Goal: Information Seeking & Learning: Find specific fact

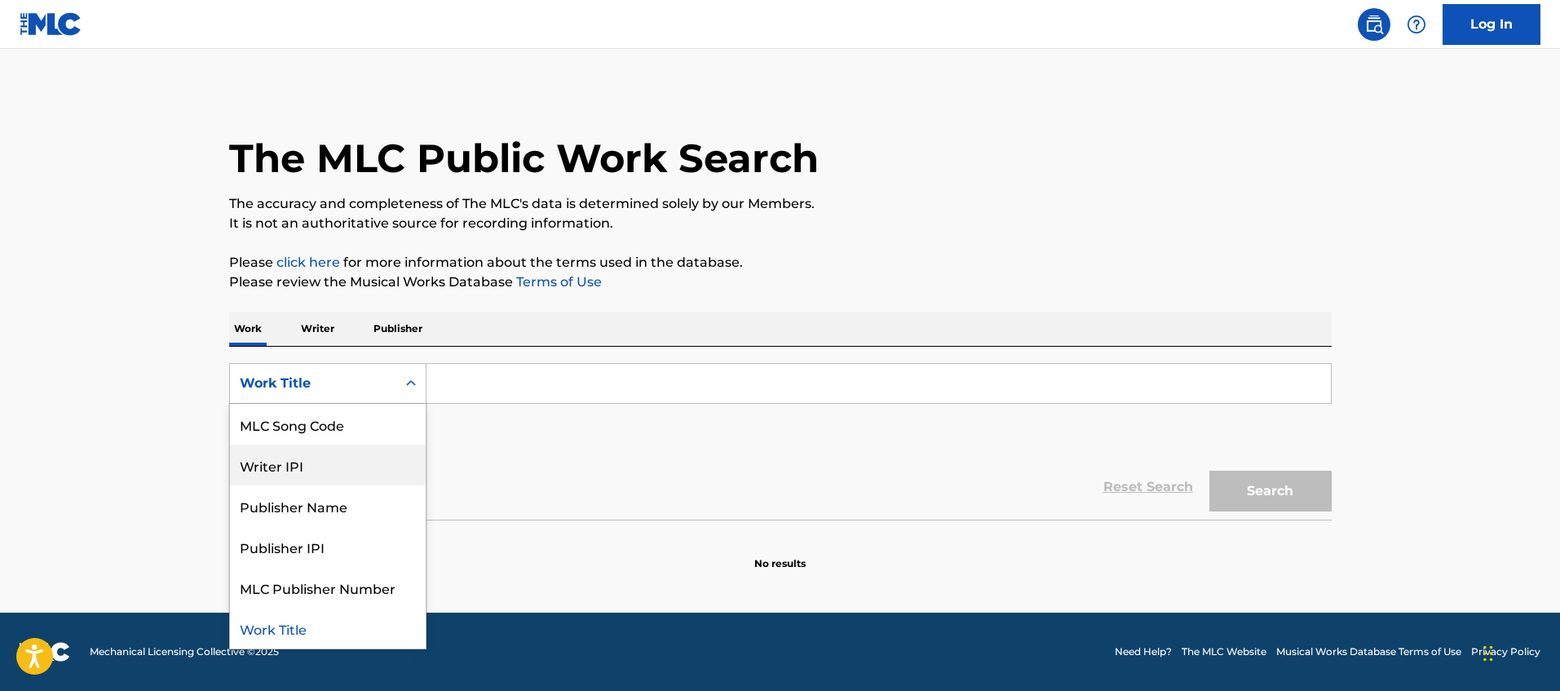
click at [301, 470] on div "Writer IPI" at bounding box center [328, 465] width 196 height 41
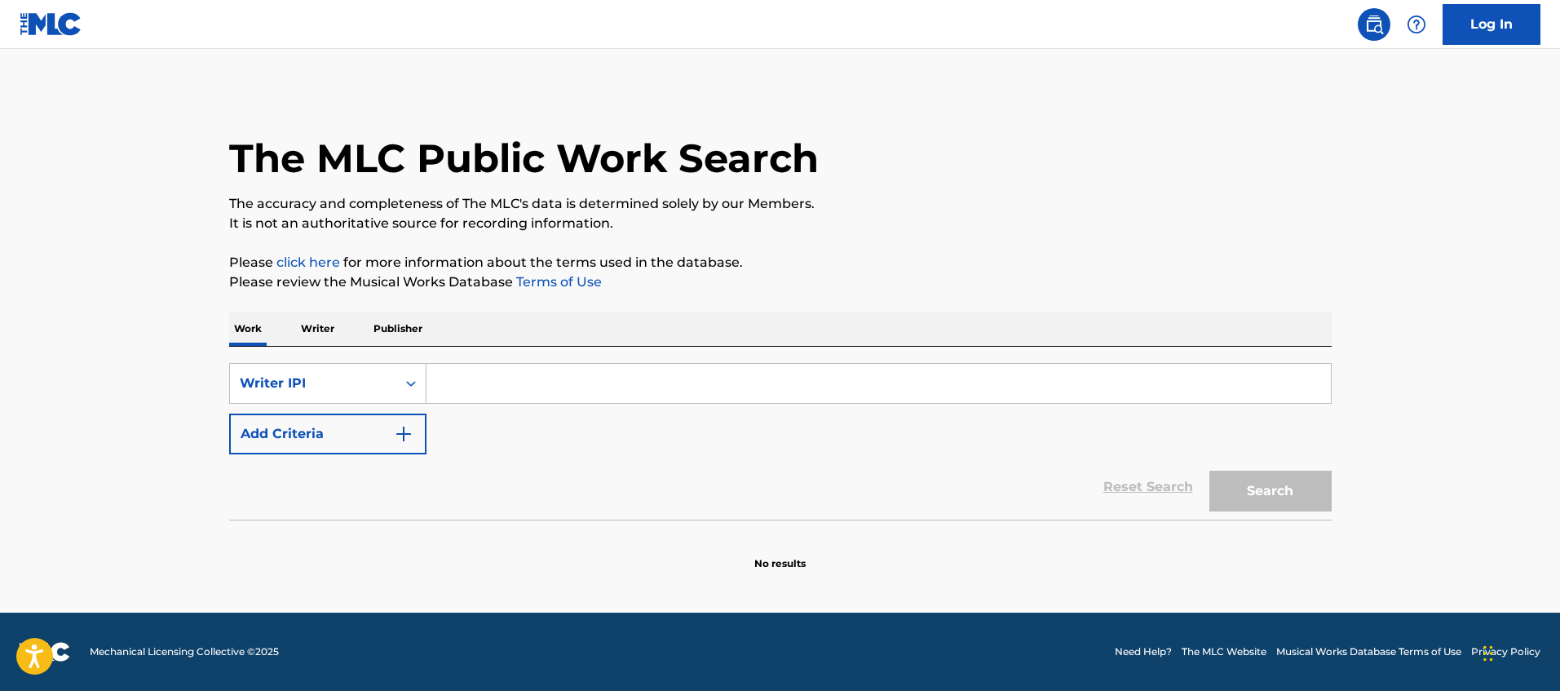
paste input "00639010663"
type input "00639010663"
click at [1286, 489] on button "Search" at bounding box center [1271, 491] width 122 height 41
click at [405, 365] on div "Search Form" at bounding box center [410, 383] width 29 height 39
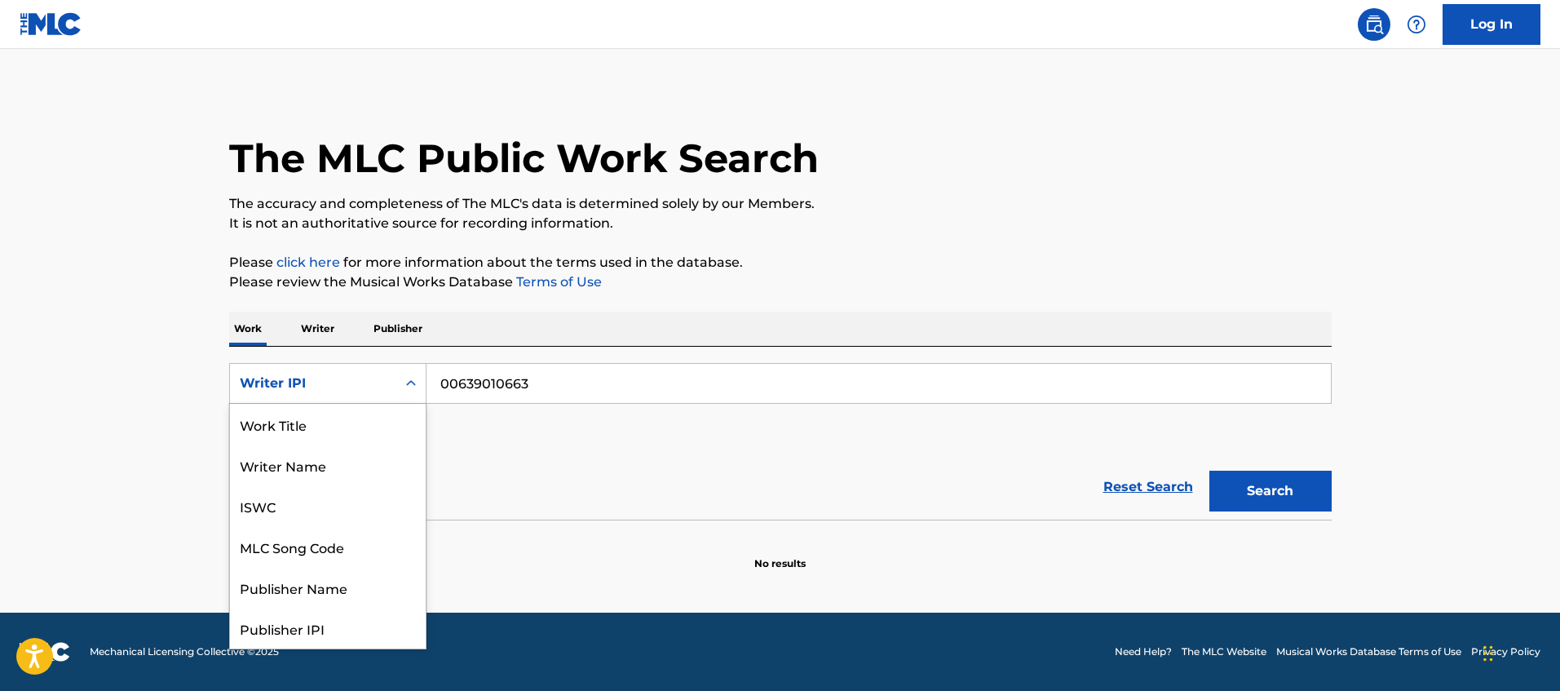
scroll to position [82, 0]
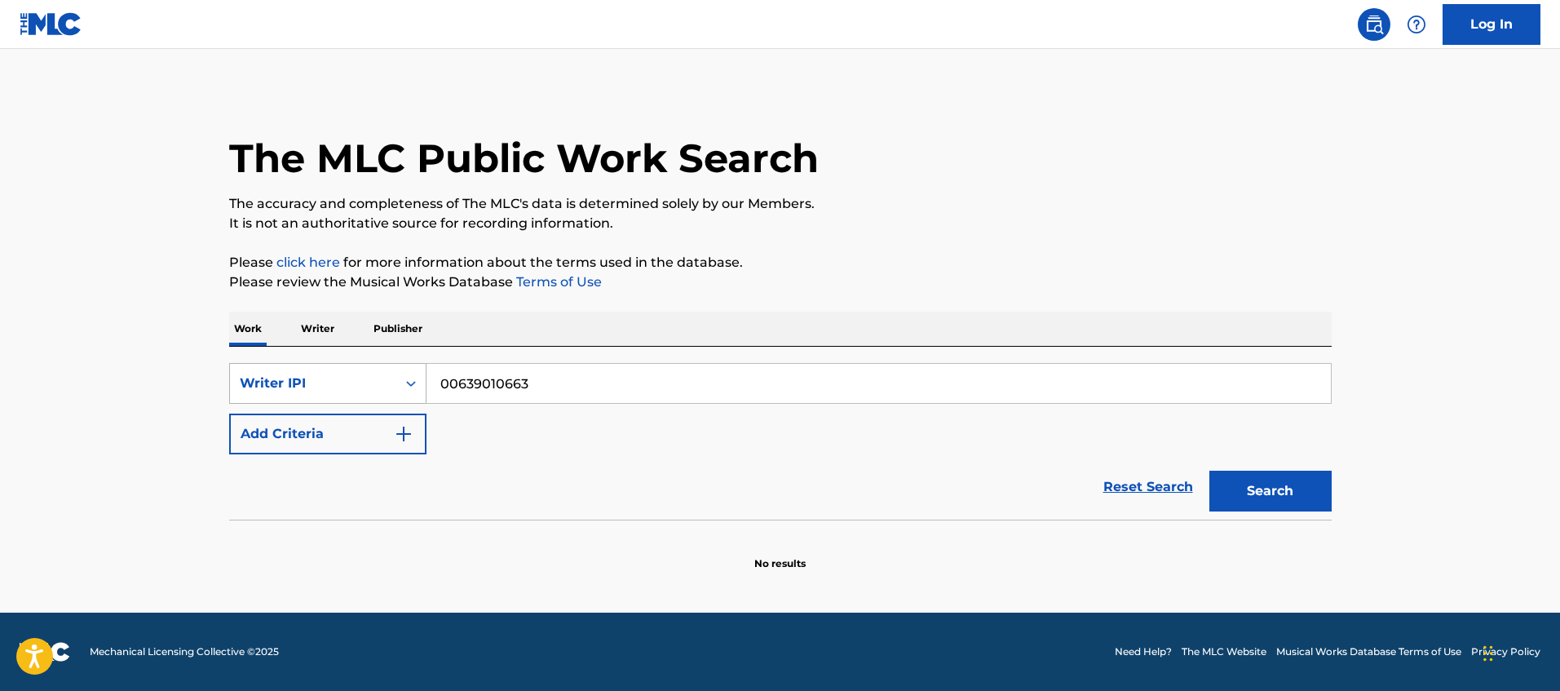
click at [400, 389] on div "Search Form" at bounding box center [410, 383] width 29 height 29
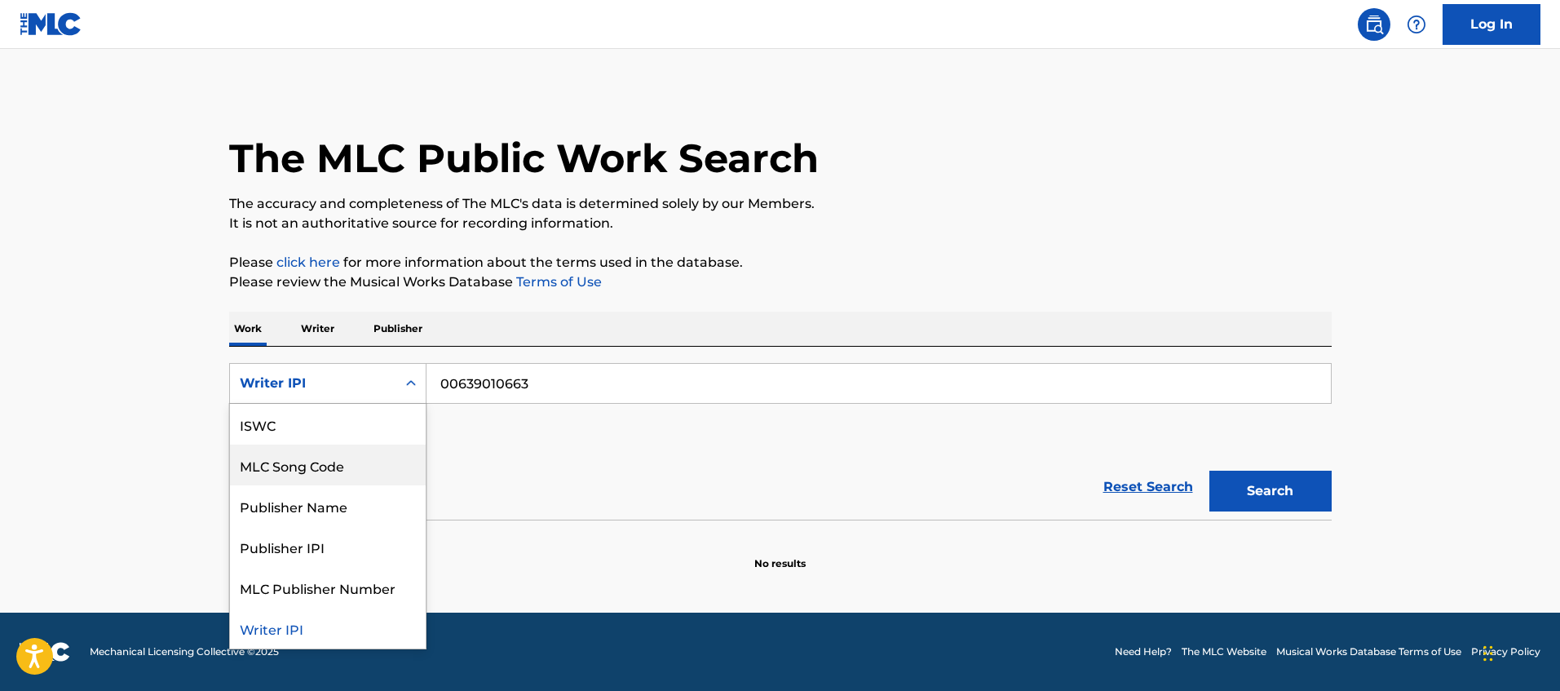
scroll to position [0, 0]
click at [382, 398] on div "Writer IPI" at bounding box center [313, 383] width 166 height 31
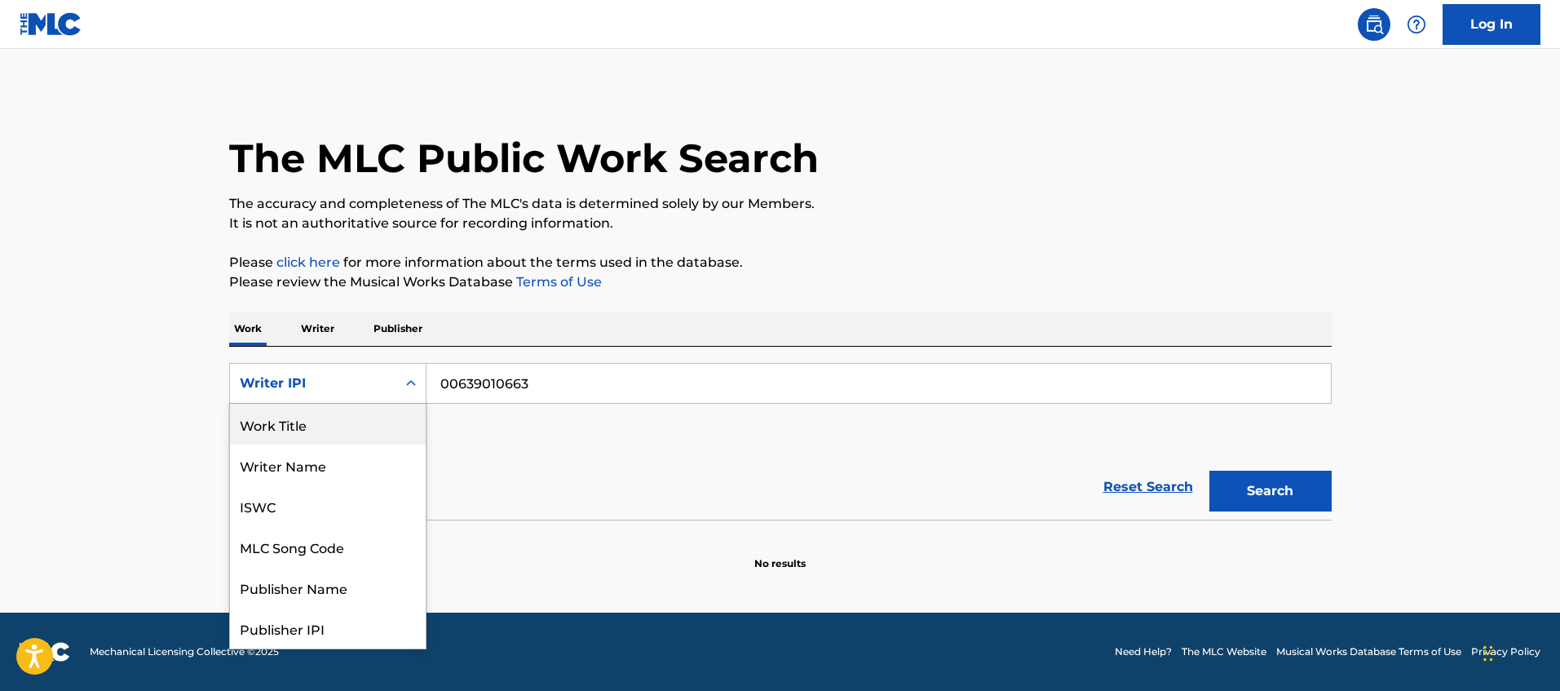
click at [363, 426] on div "Work Title" at bounding box center [328, 424] width 196 height 41
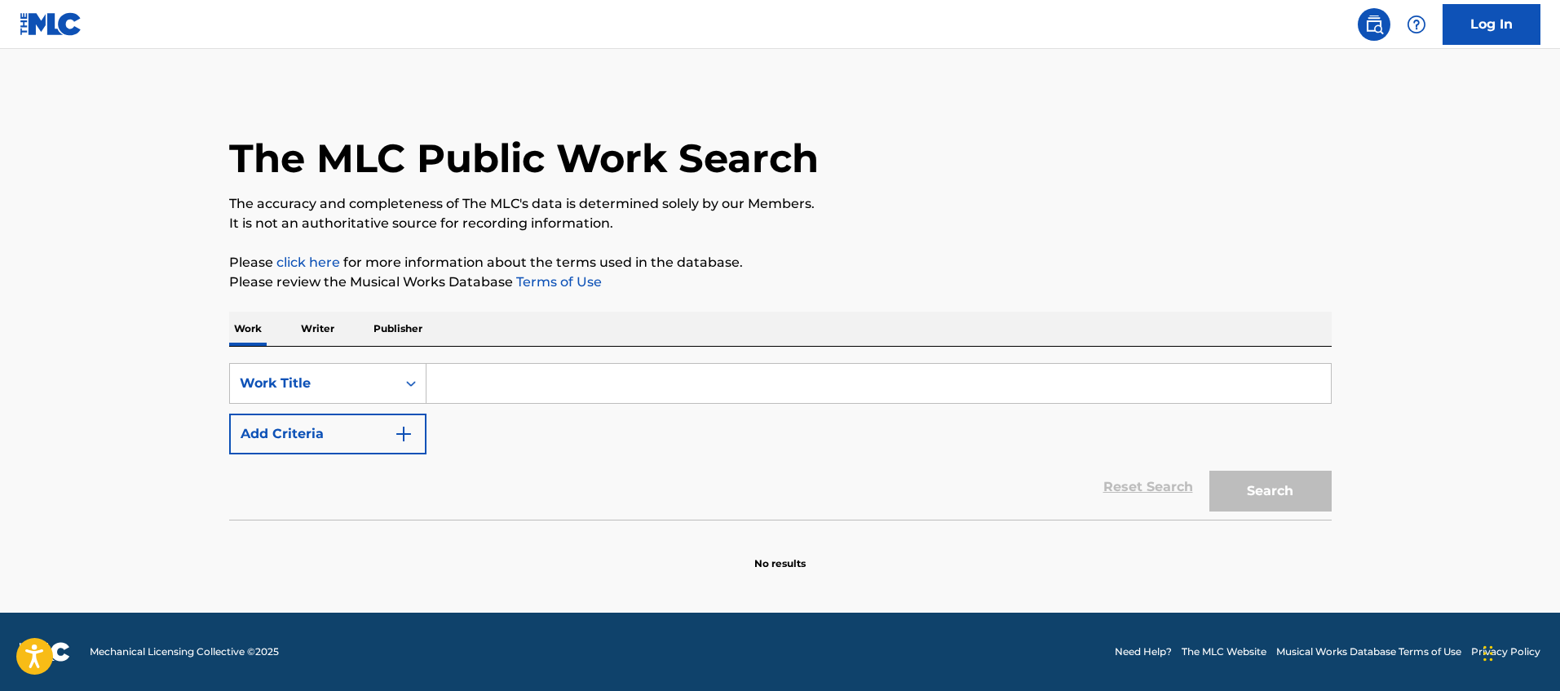
click at [478, 395] on input "Search Form" at bounding box center [879, 383] width 905 height 39
type input "niño en la luna"
click at [1259, 459] on div "Search" at bounding box center [1266, 486] width 131 height 65
click at [1264, 479] on button "Search" at bounding box center [1271, 491] width 122 height 41
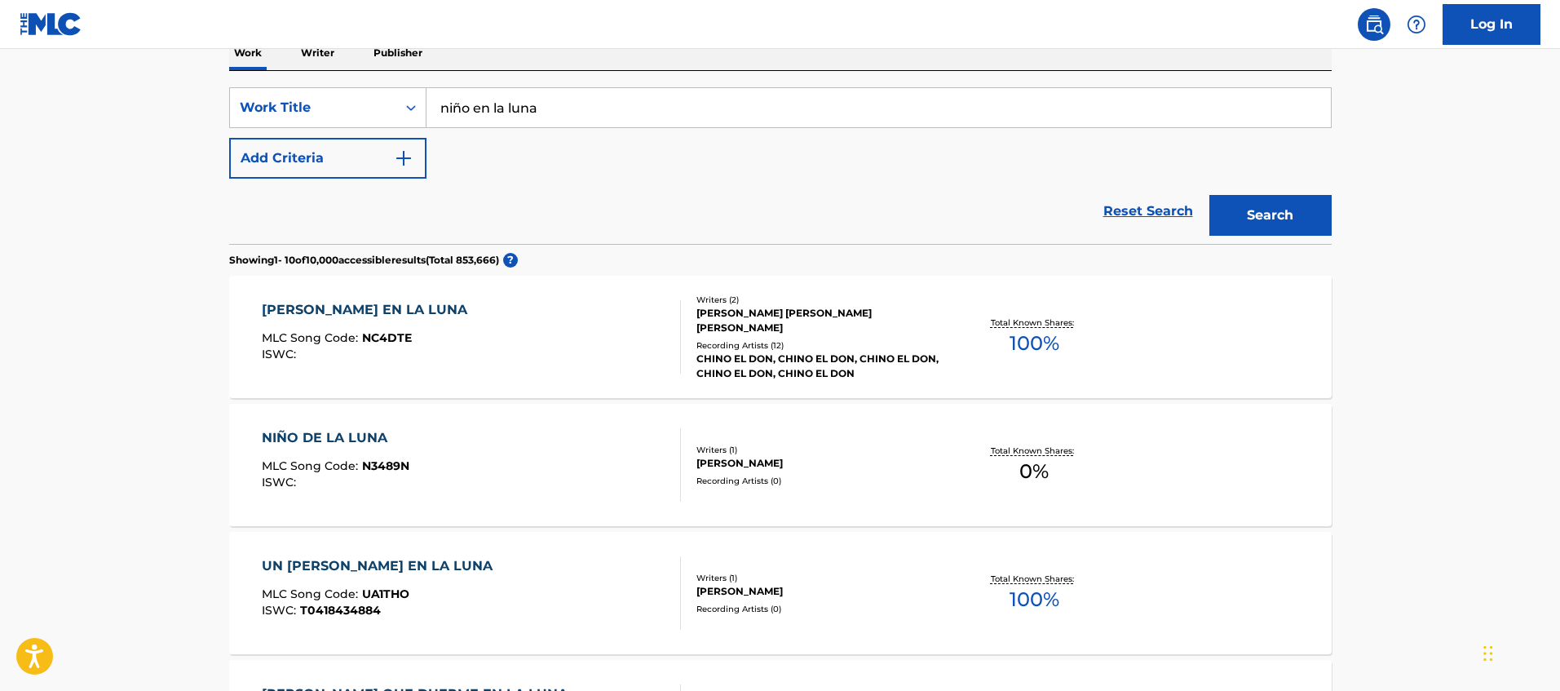
scroll to position [281, 0]
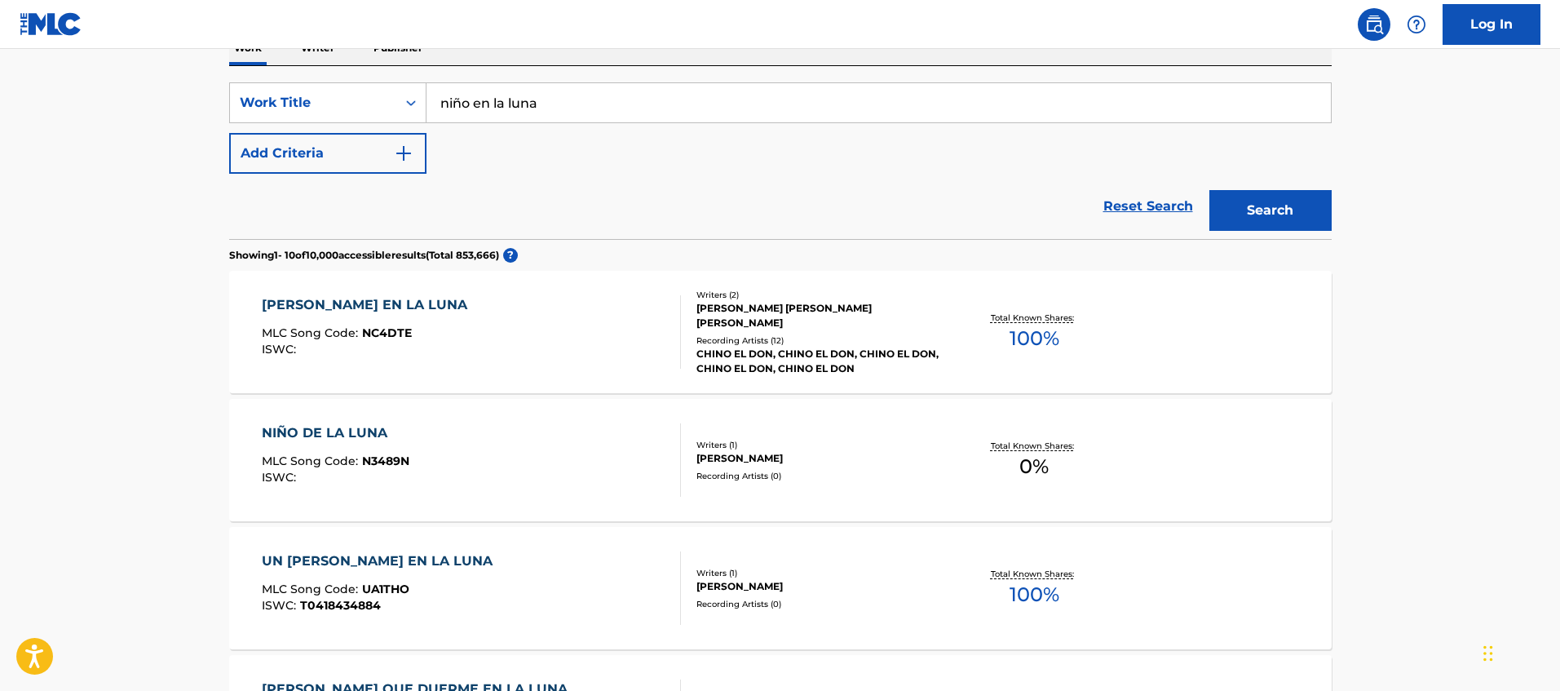
click at [981, 329] on div "Total Known Shares: 100 %" at bounding box center [1035, 333] width 184 height 50
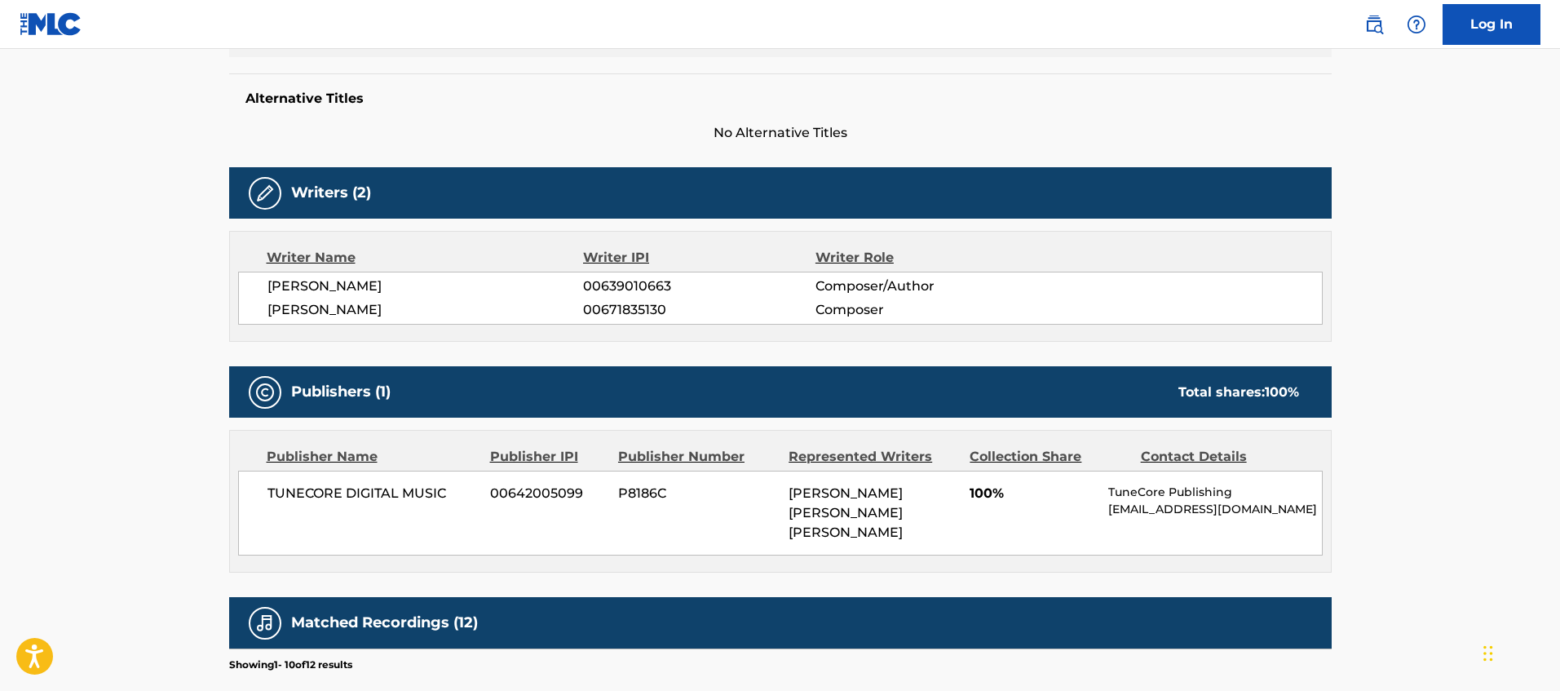
scroll to position [397, 0]
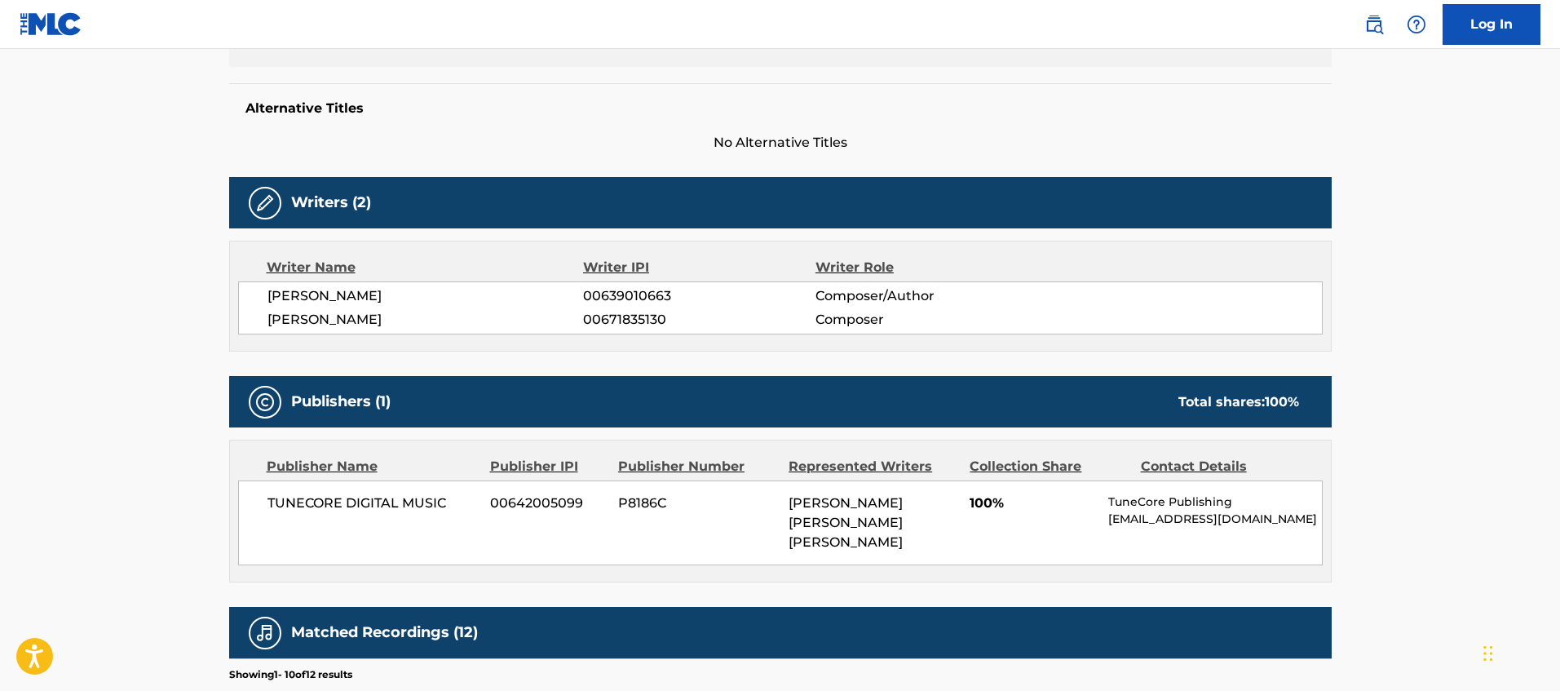
click at [1554, 226] on main "< Back to public search results Copy work link [PERSON_NAME] EN LA LUNA Work De…" at bounding box center [780, 434] width 1560 height 1564
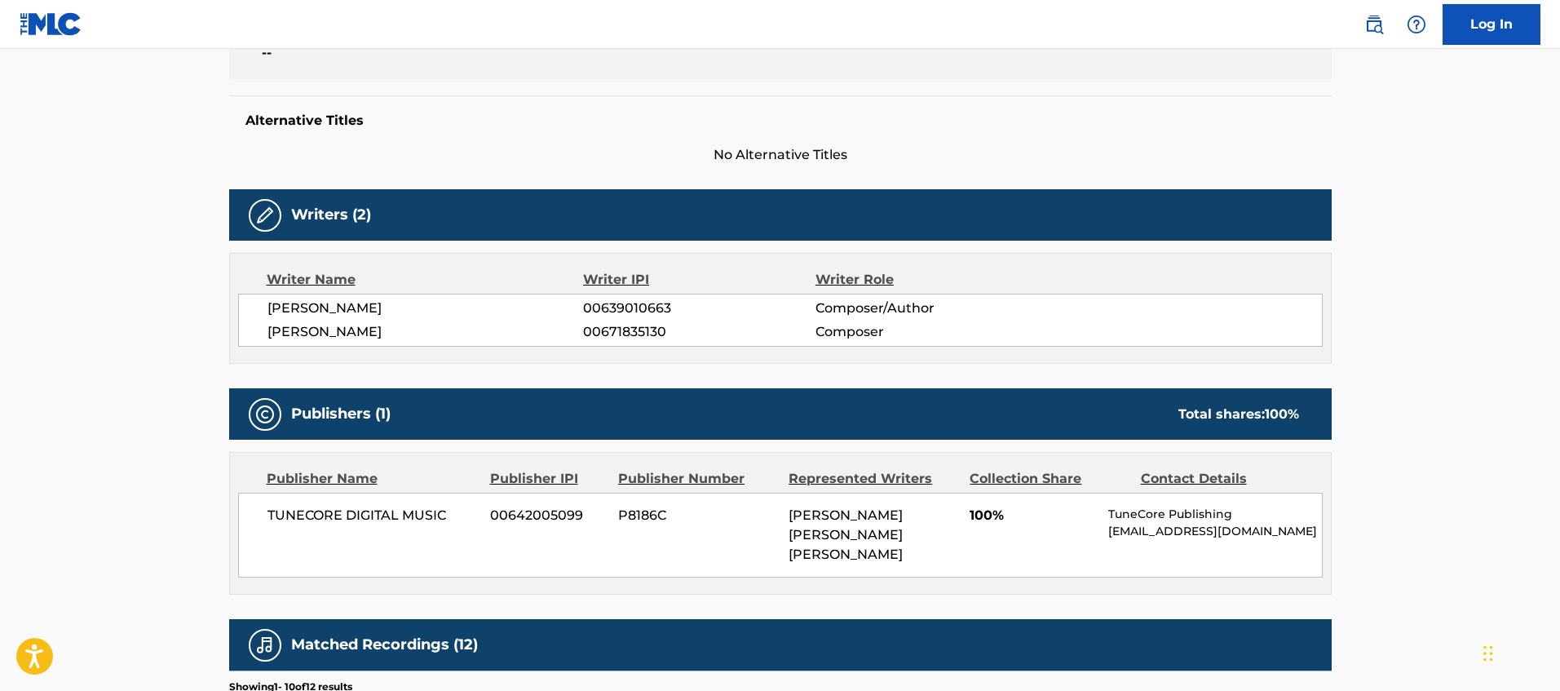
scroll to position [349, 0]
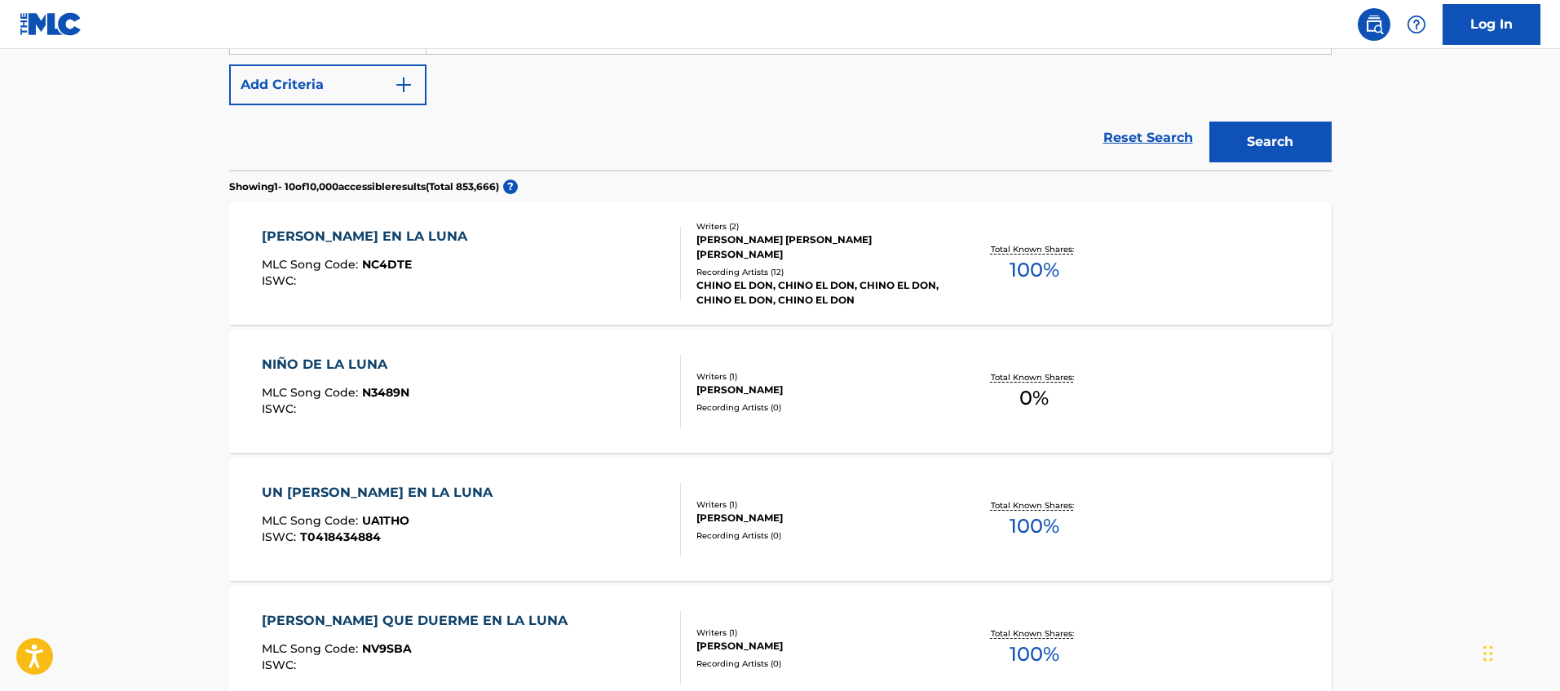
scroll to position [281, 0]
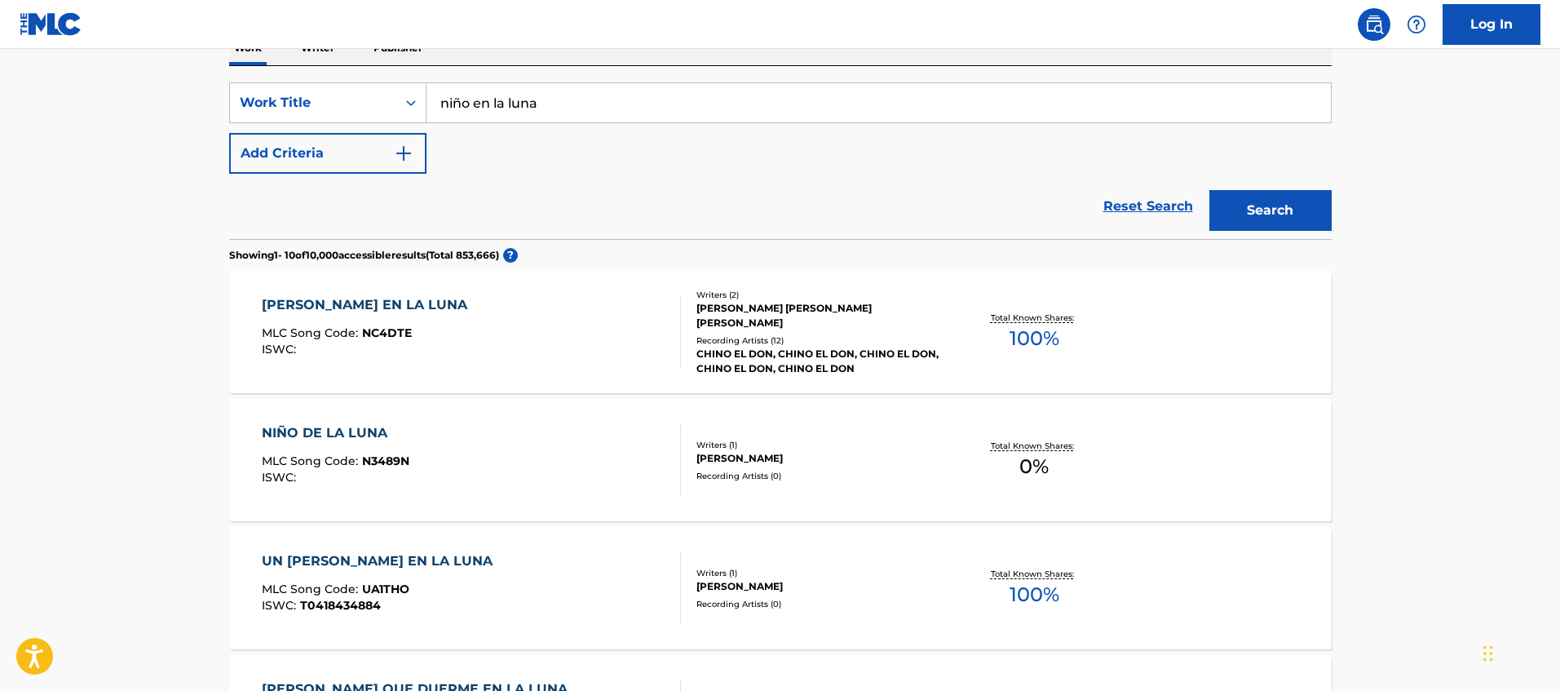
click at [544, 100] on input "niño en la luna" at bounding box center [879, 102] width 905 height 39
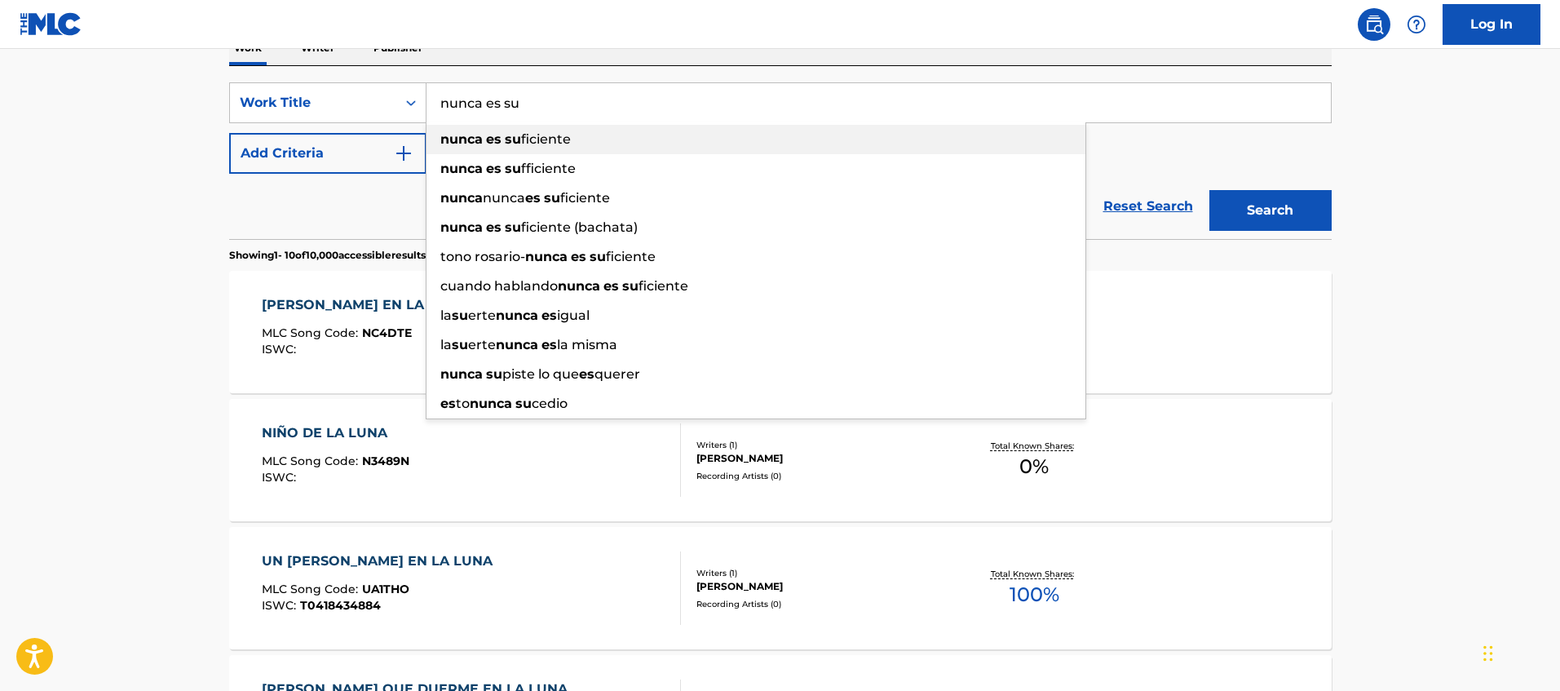
click at [548, 141] on span "ficiente" at bounding box center [546, 138] width 50 height 15
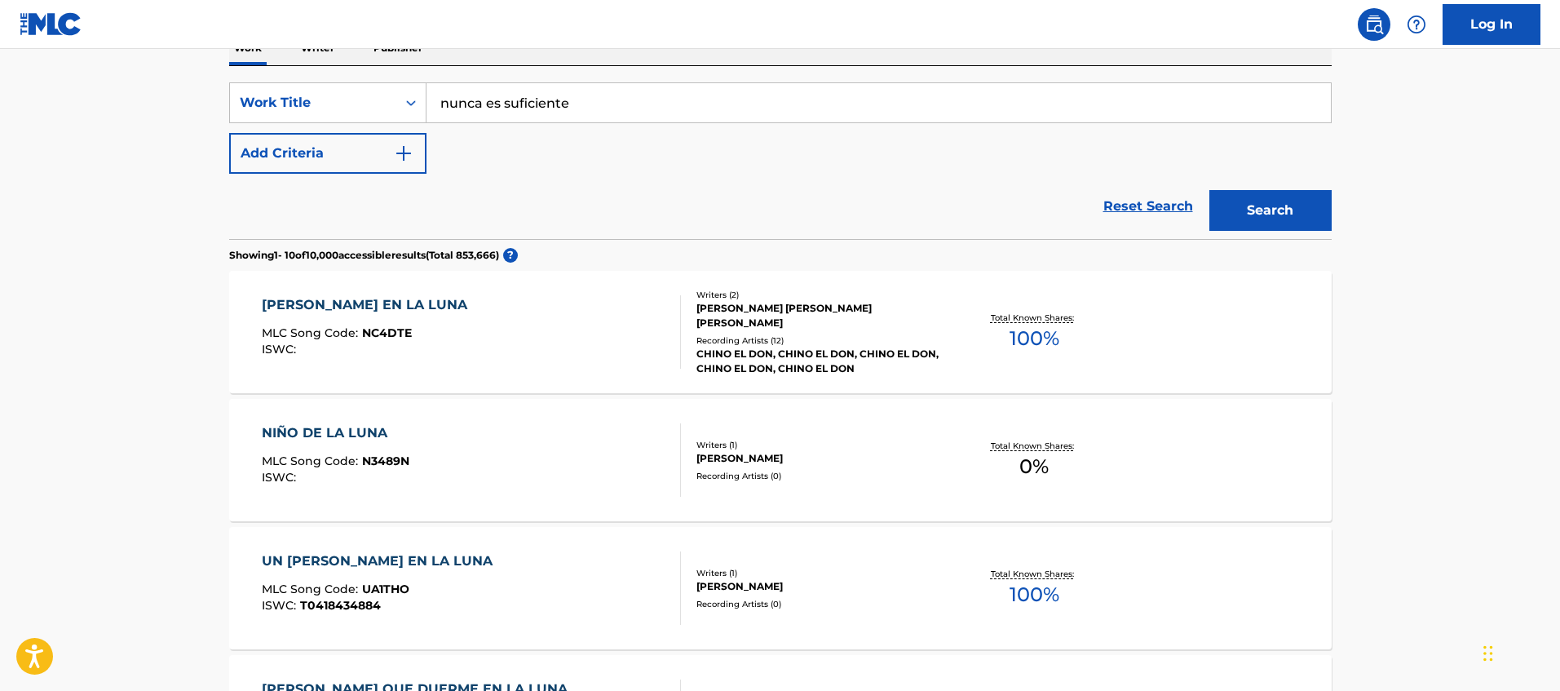
click at [1318, 222] on button "Search" at bounding box center [1271, 210] width 122 height 41
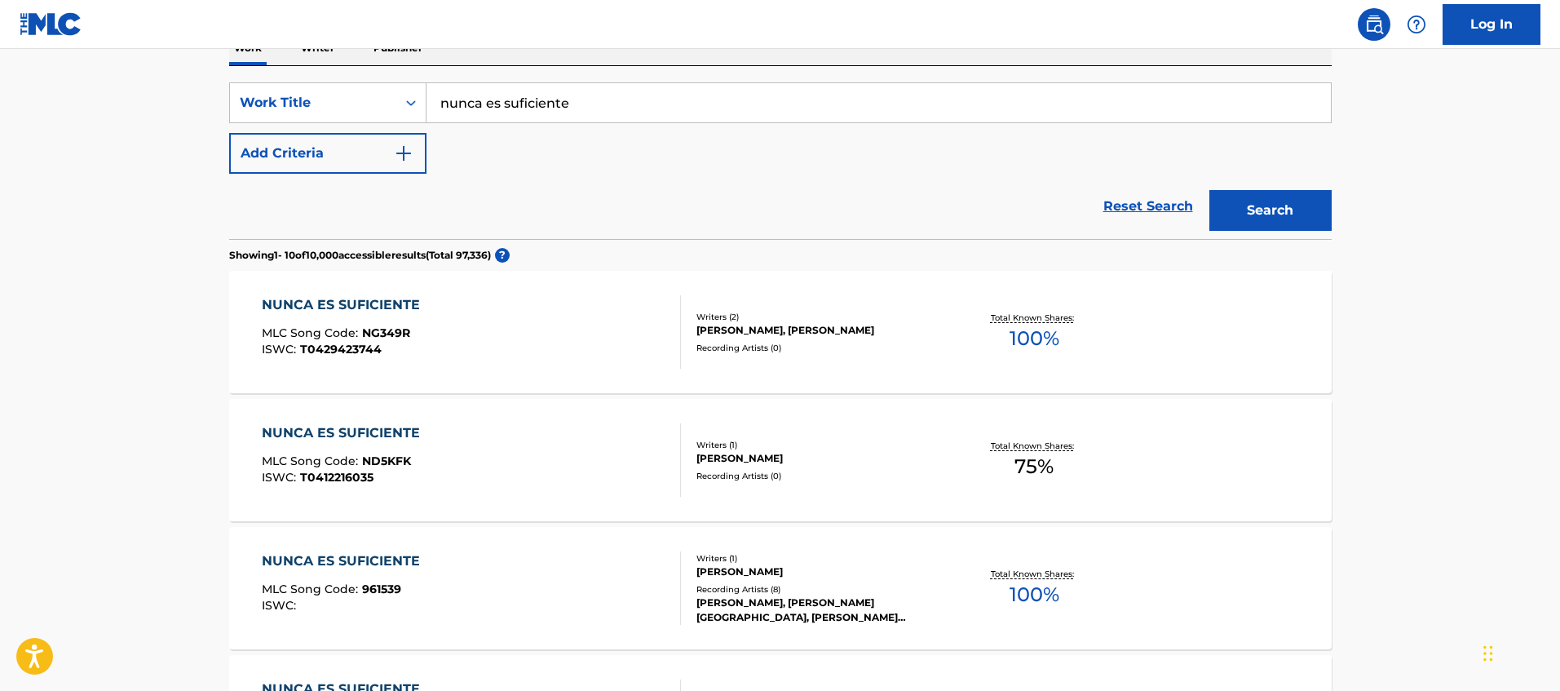
click at [569, 108] on input "nunca es suficiente" at bounding box center [879, 102] width 905 height 39
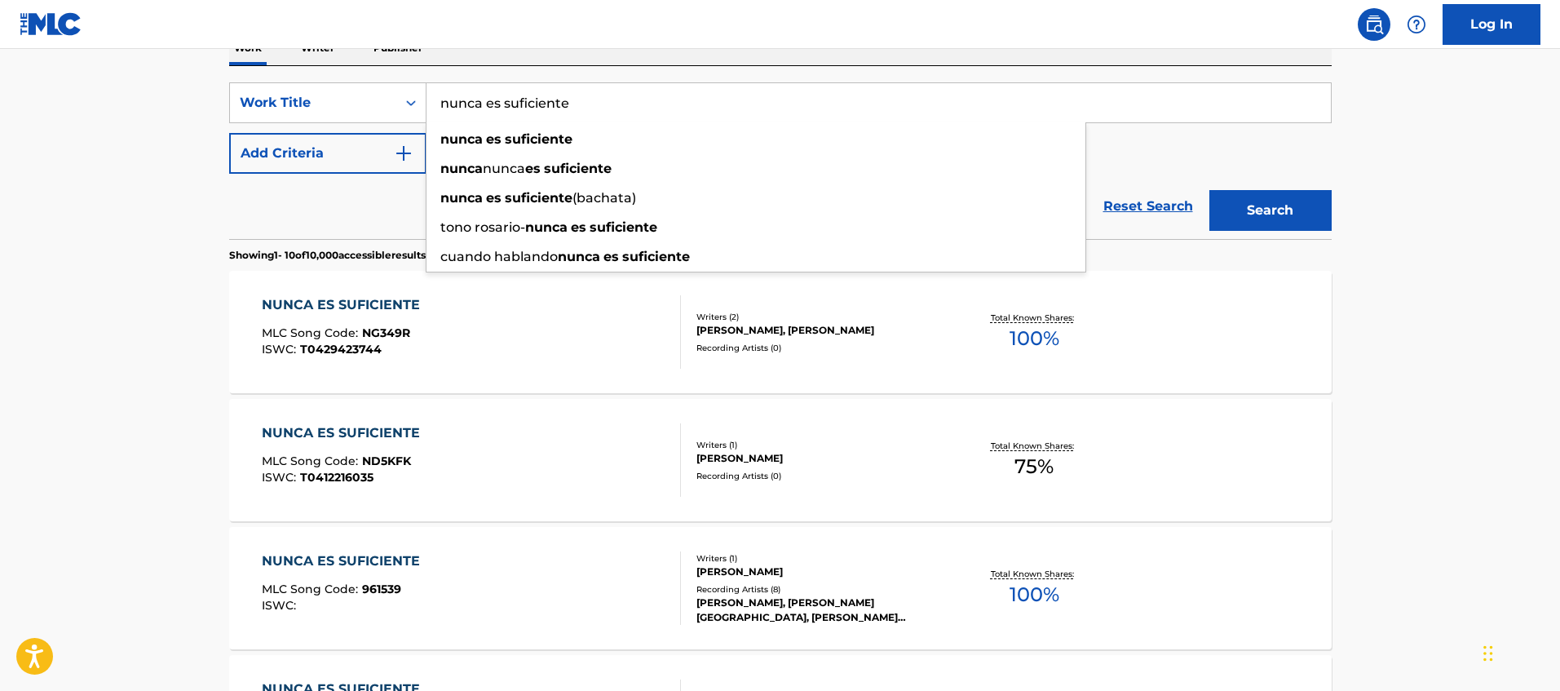
click at [569, 108] on input "nunca es suficiente" at bounding box center [879, 102] width 905 height 39
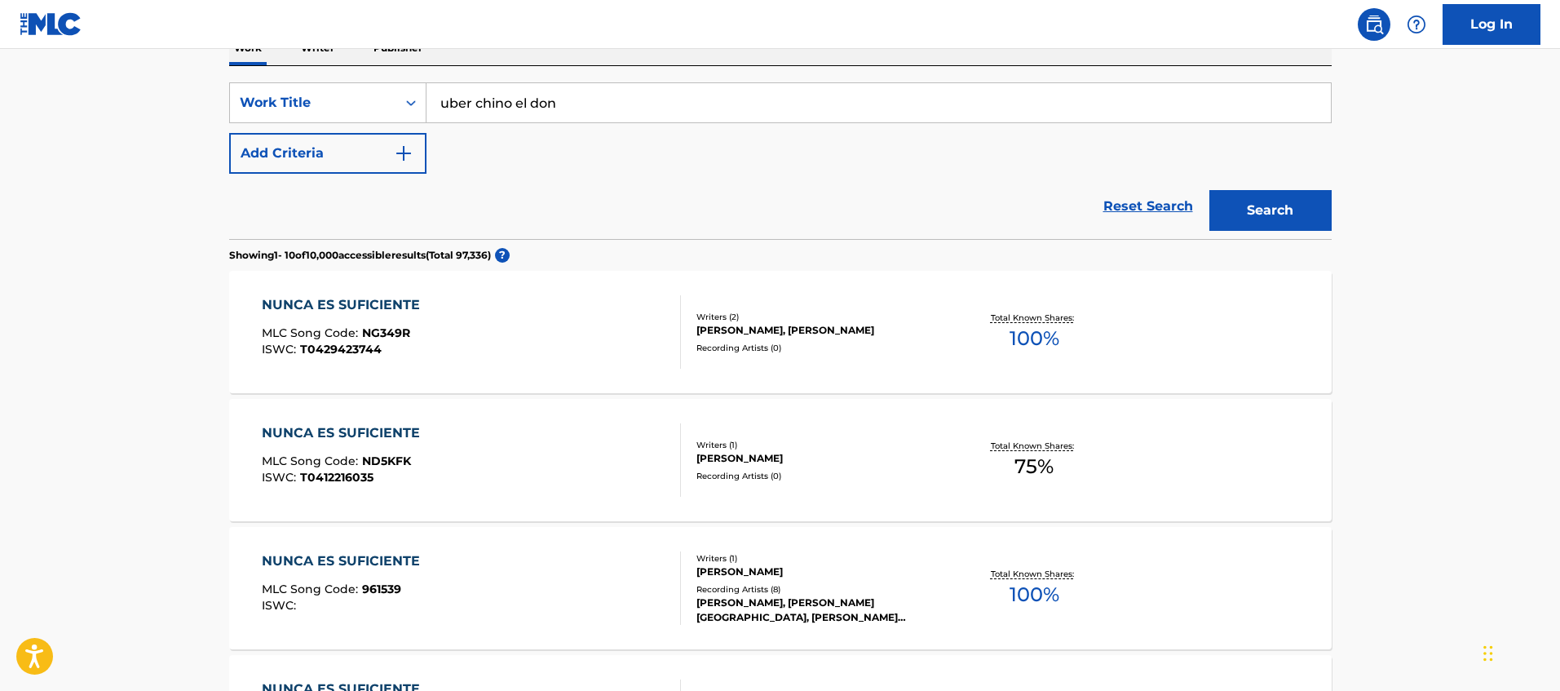
click at [1210, 190] on button "Search" at bounding box center [1271, 210] width 122 height 41
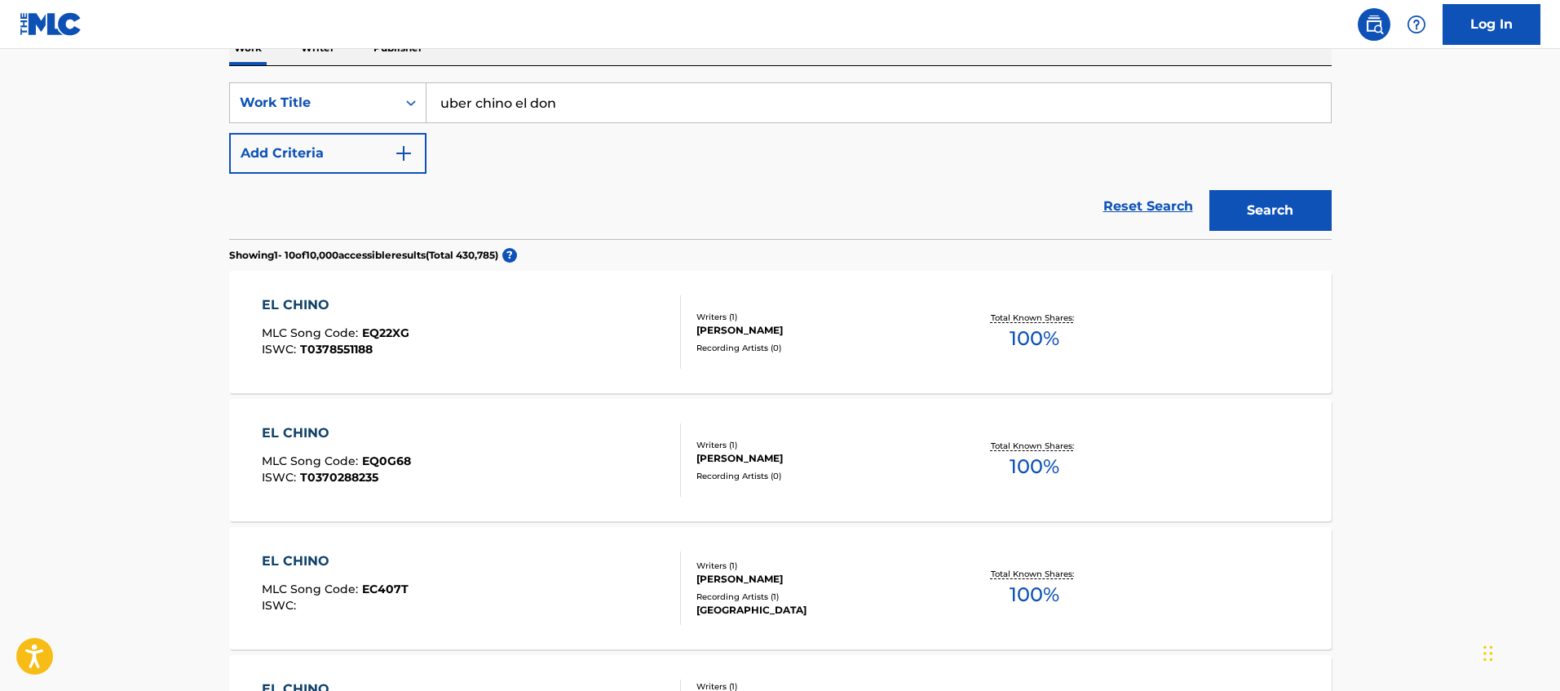
drag, startPoint x: 574, startPoint y: 106, endPoint x: 471, endPoint y: 112, distance: 102.9
click at [471, 112] on input "uber chino el don" at bounding box center [879, 102] width 905 height 39
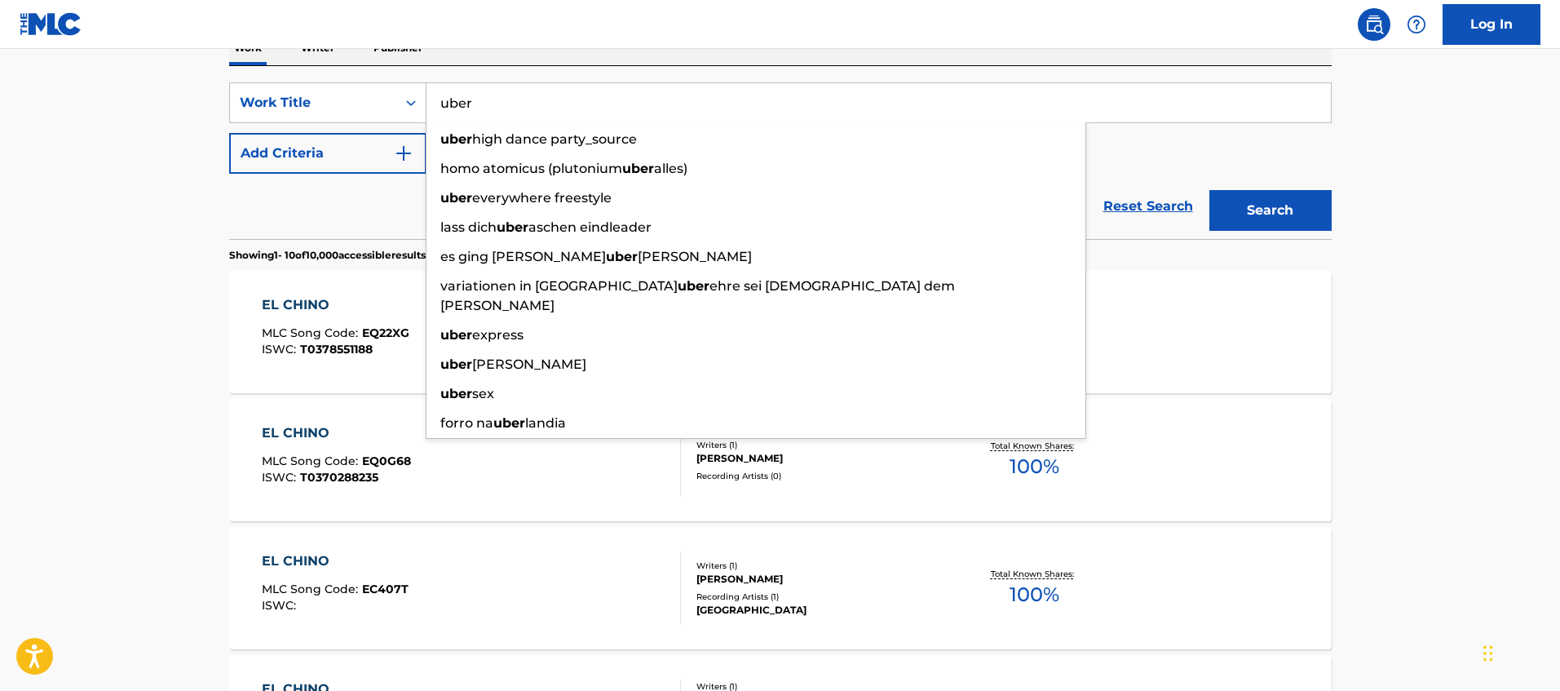
type input "uber"
click at [372, 148] on button "Add Criteria" at bounding box center [327, 153] width 197 height 41
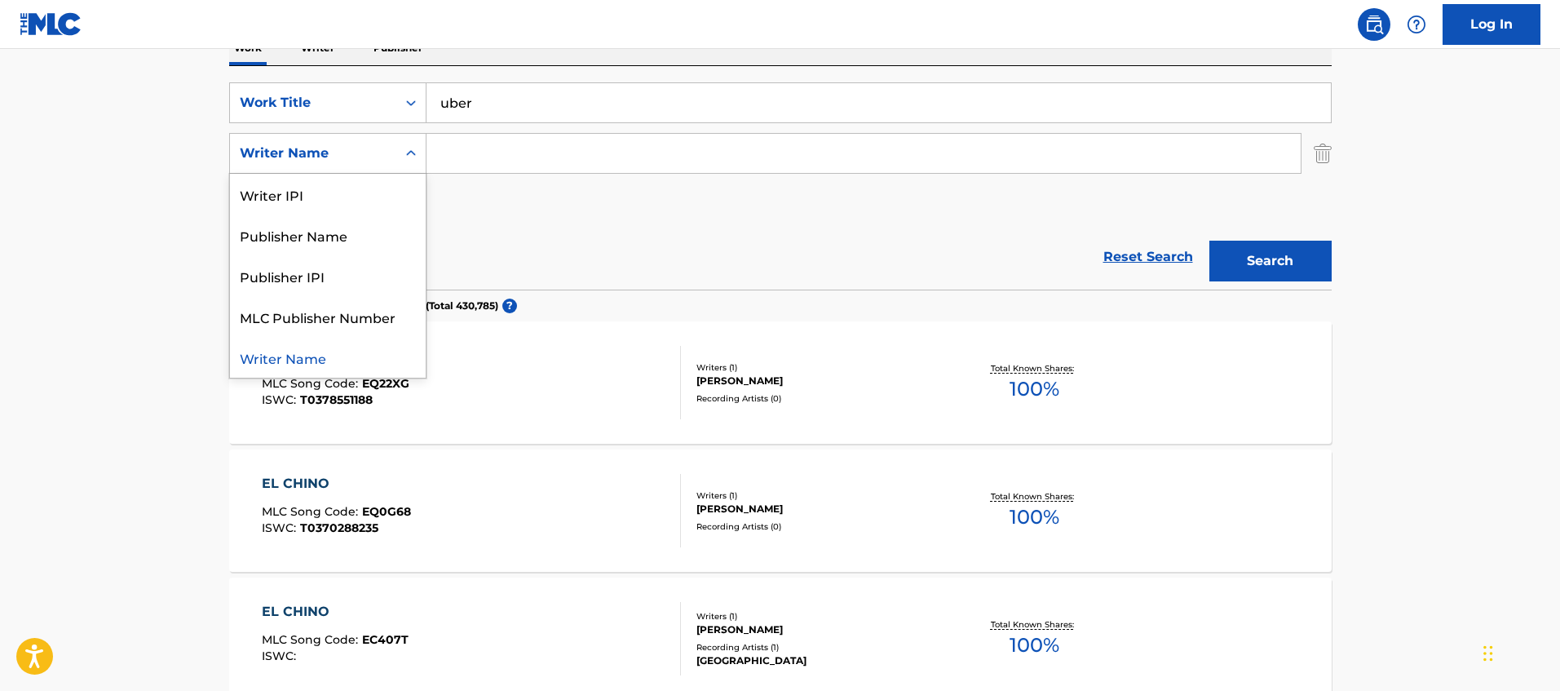
click at [406, 157] on icon "Search Form" at bounding box center [411, 153] width 16 height 16
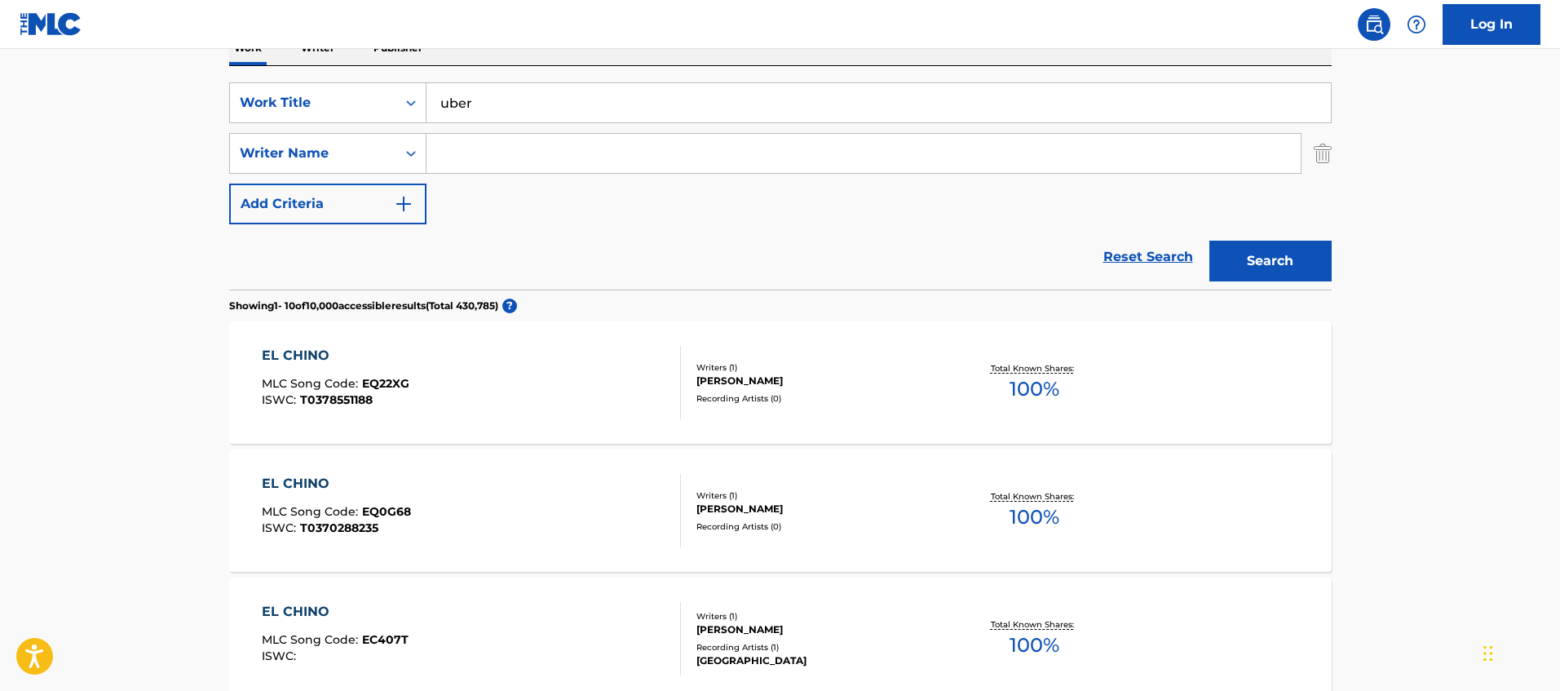
click at [467, 148] on input "Search Form" at bounding box center [864, 153] width 874 height 39
type input "n"
type input "chino el don"
click at [1210, 241] on button "Search" at bounding box center [1271, 261] width 122 height 41
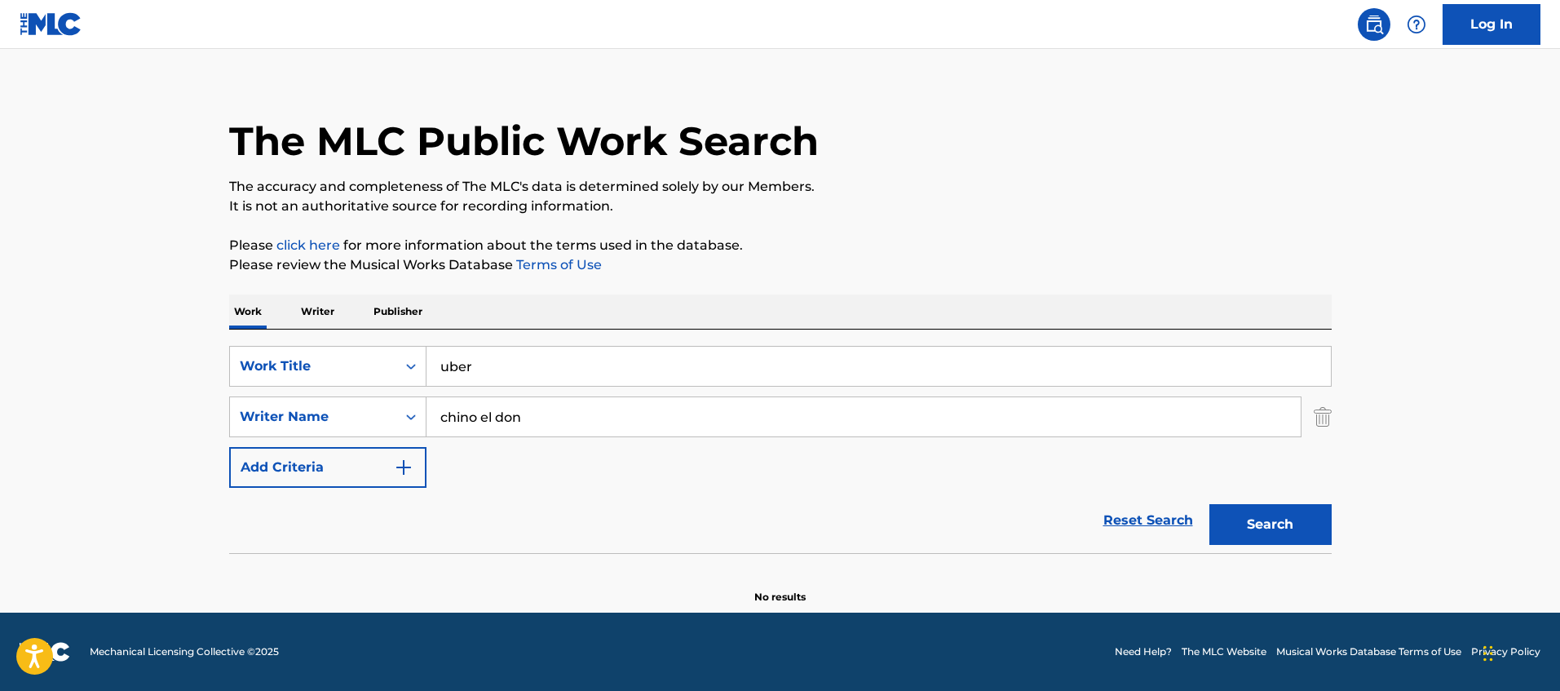
scroll to position [17, 0]
click at [329, 356] on div "Work Title" at bounding box center [313, 366] width 147 height 20
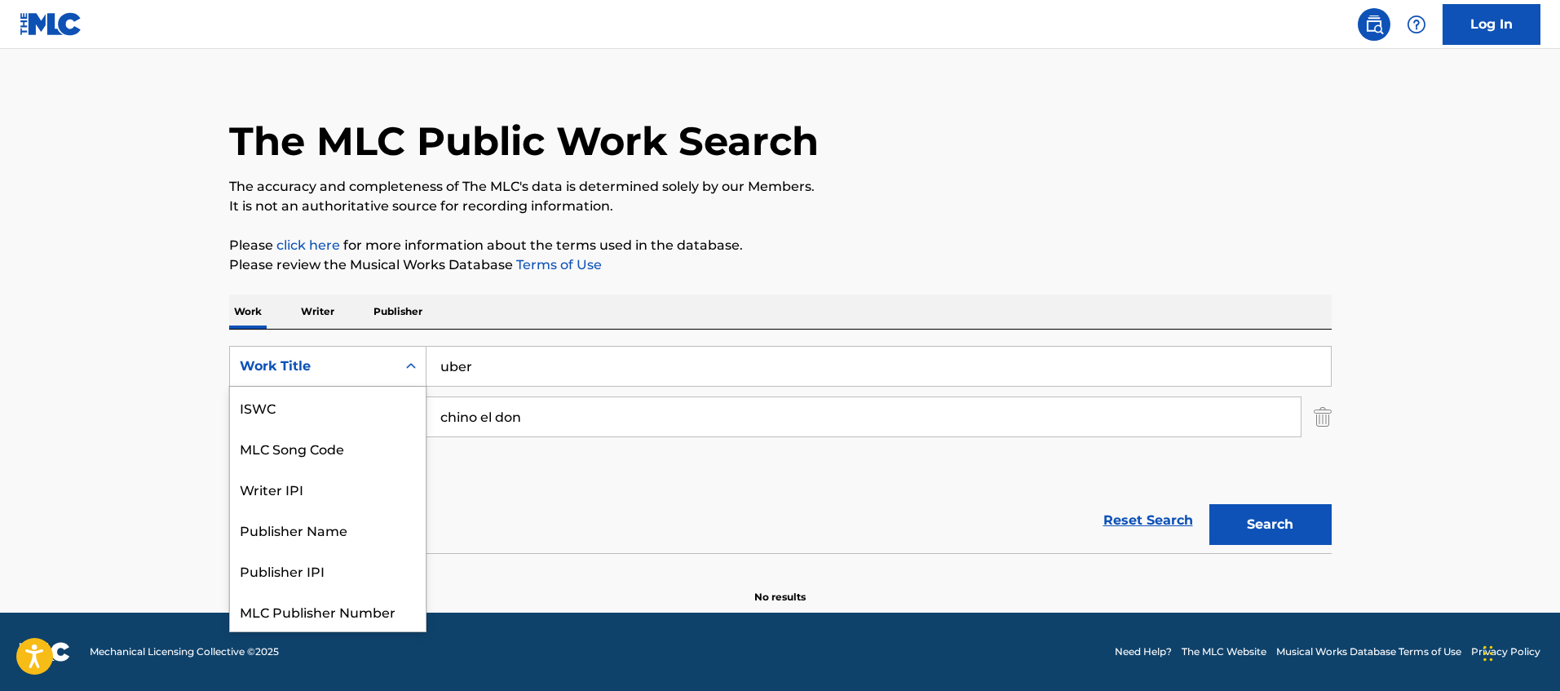
scroll to position [41, 0]
click at [308, 445] on div "Writer IPI" at bounding box center [328, 447] width 196 height 41
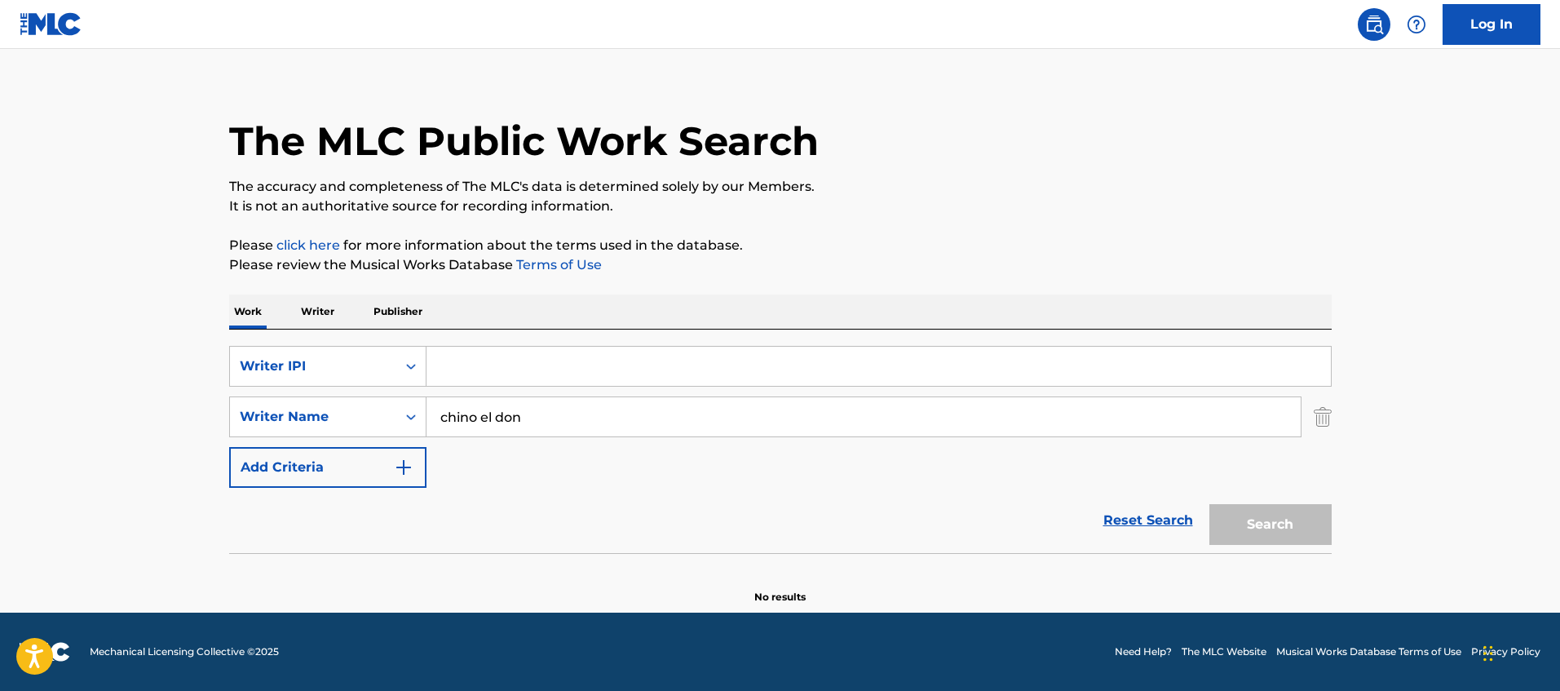
paste input "00639010663"
type input "00639010663"
click at [549, 414] on input "chino el don" at bounding box center [864, 416] width 874 height 39
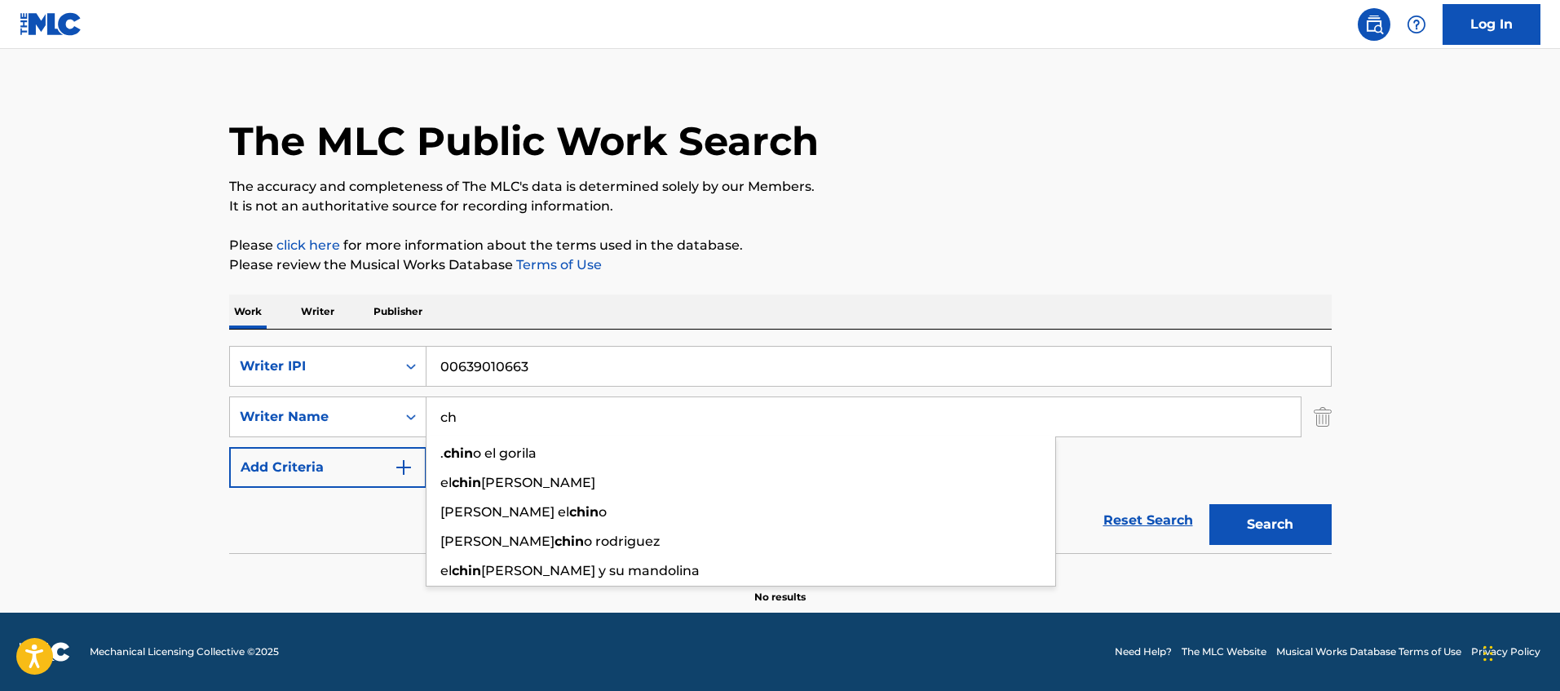
type input "c"
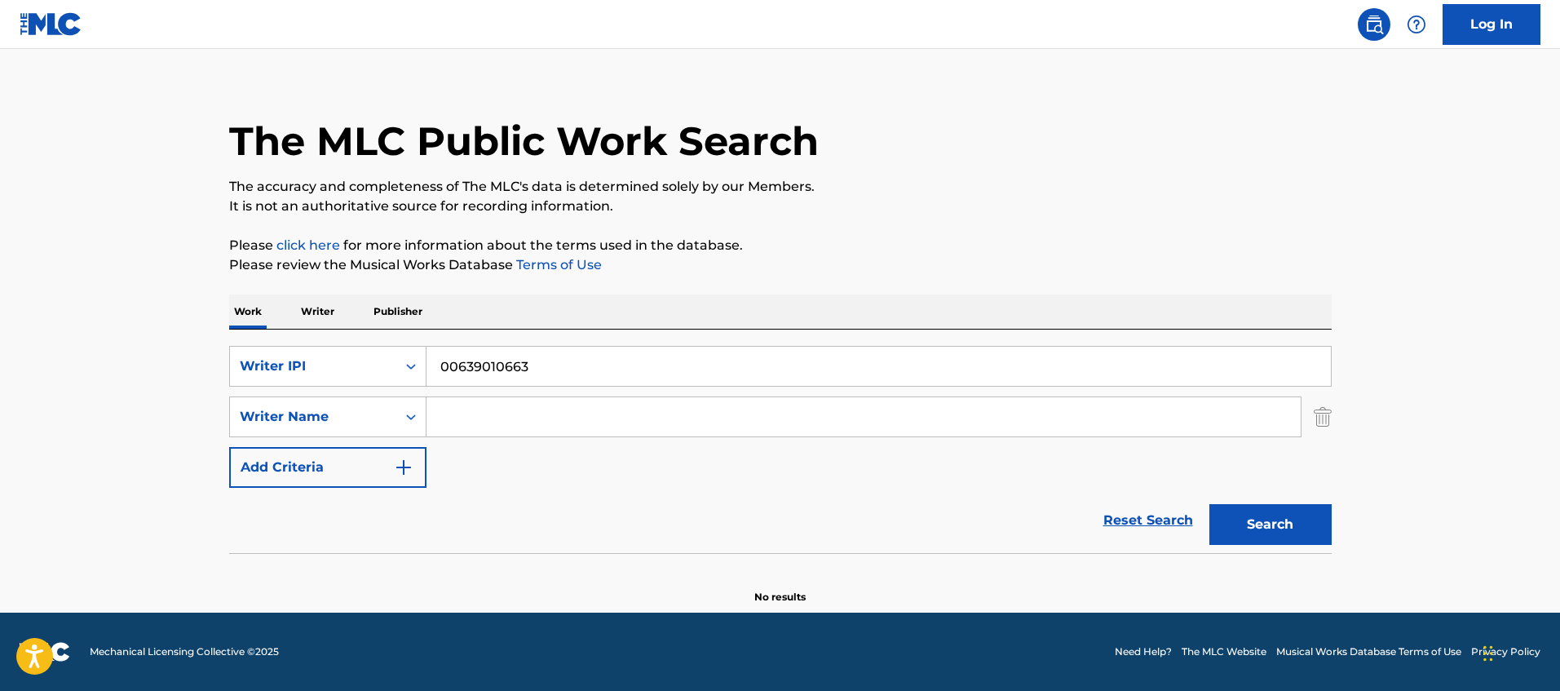
click at [1278, 524] on button "Search" at bounding box center [1271, 524] width 122 height 41
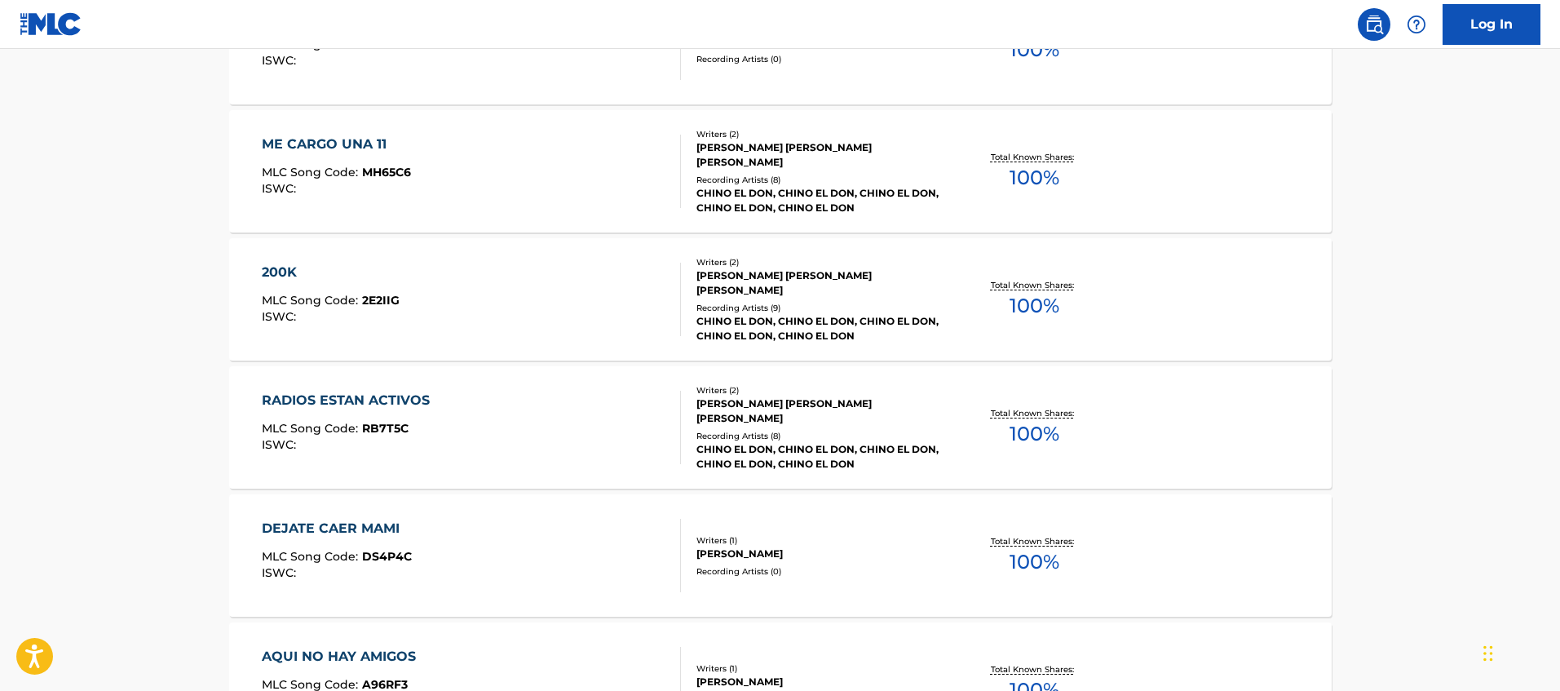
scroll to position [1356, 0]
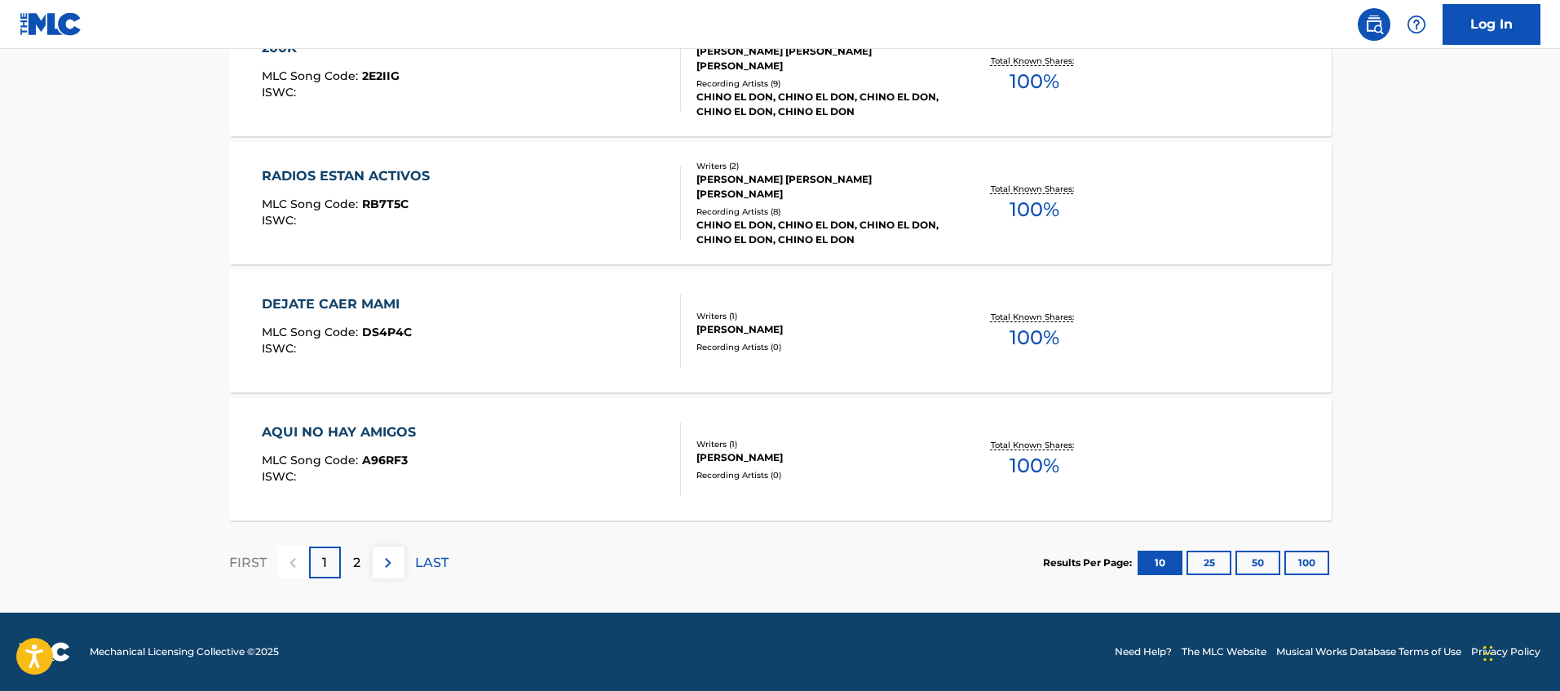
click at [1210, 569] on button "25" at bounding box center [1209, 563] width 45 height 24
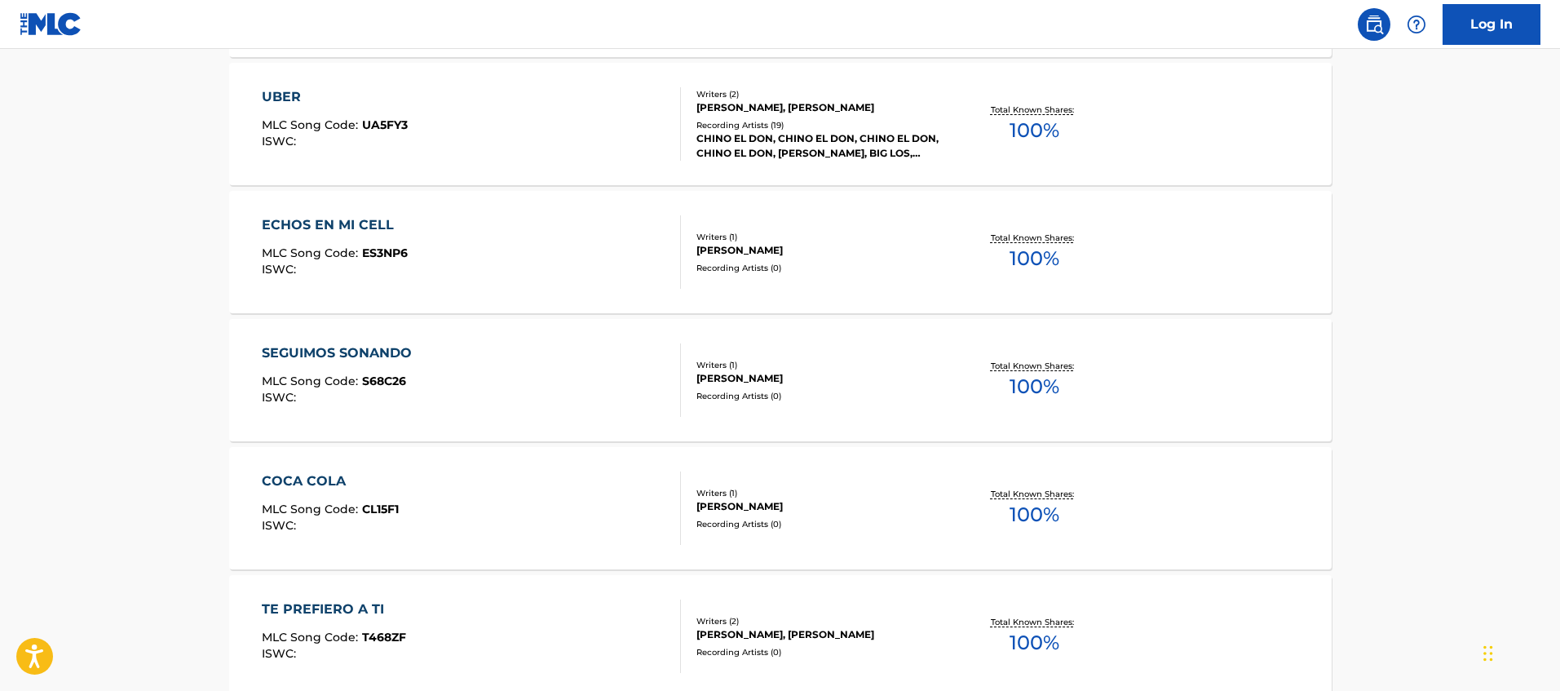
scroll to position [2336, 0]
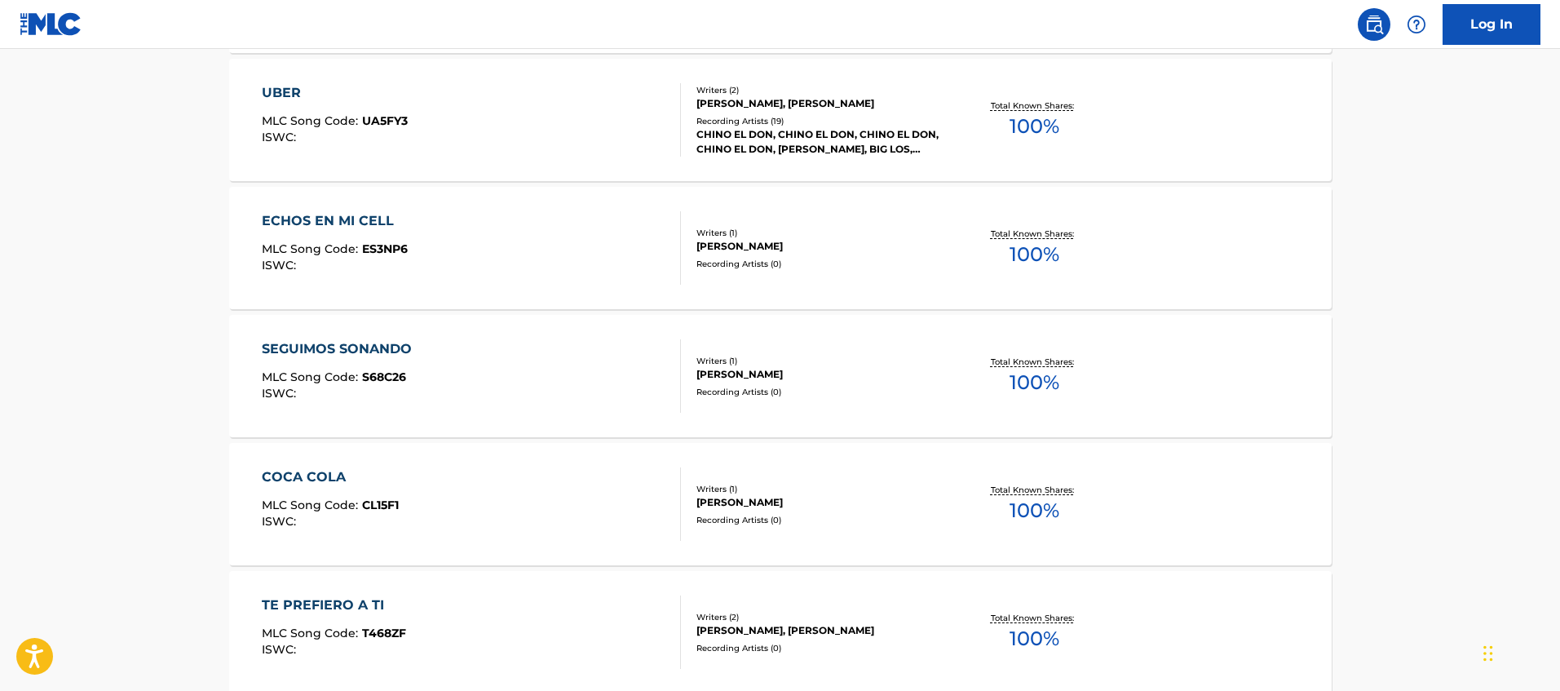
click at [894, 111] on div "[PERSON_NAME], [PERSON_NAME]" at bounding box center [820, 103] width 246 height 15
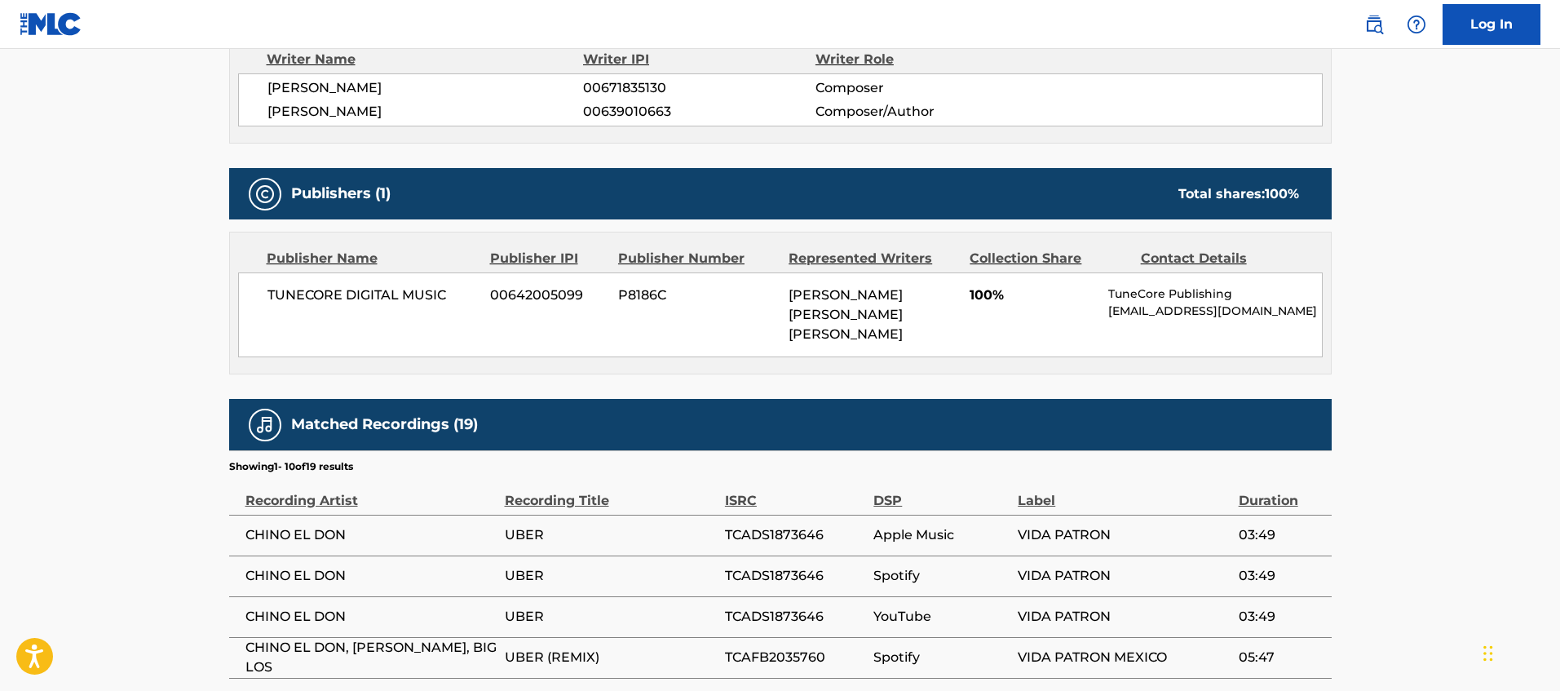
scroll to position [603, 0]
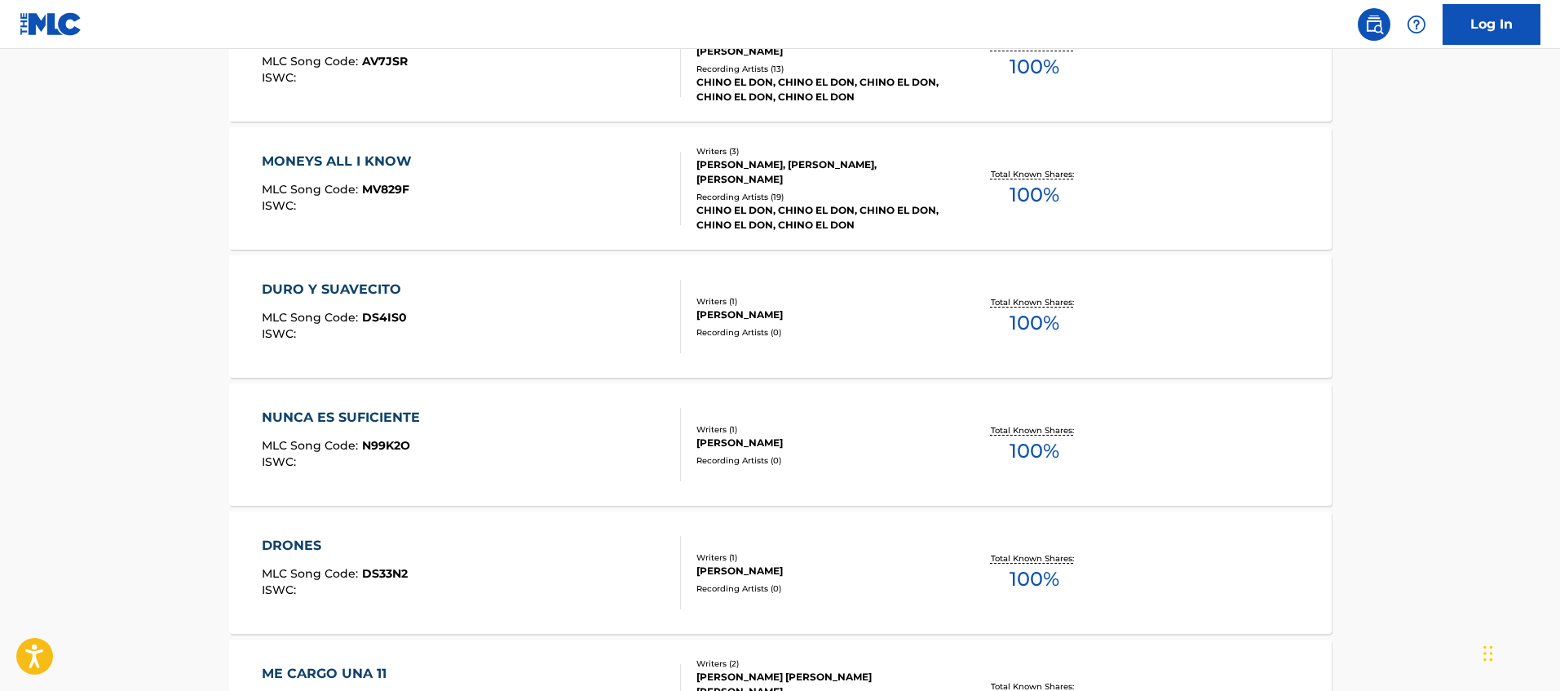
scroll to position [2429, 0]
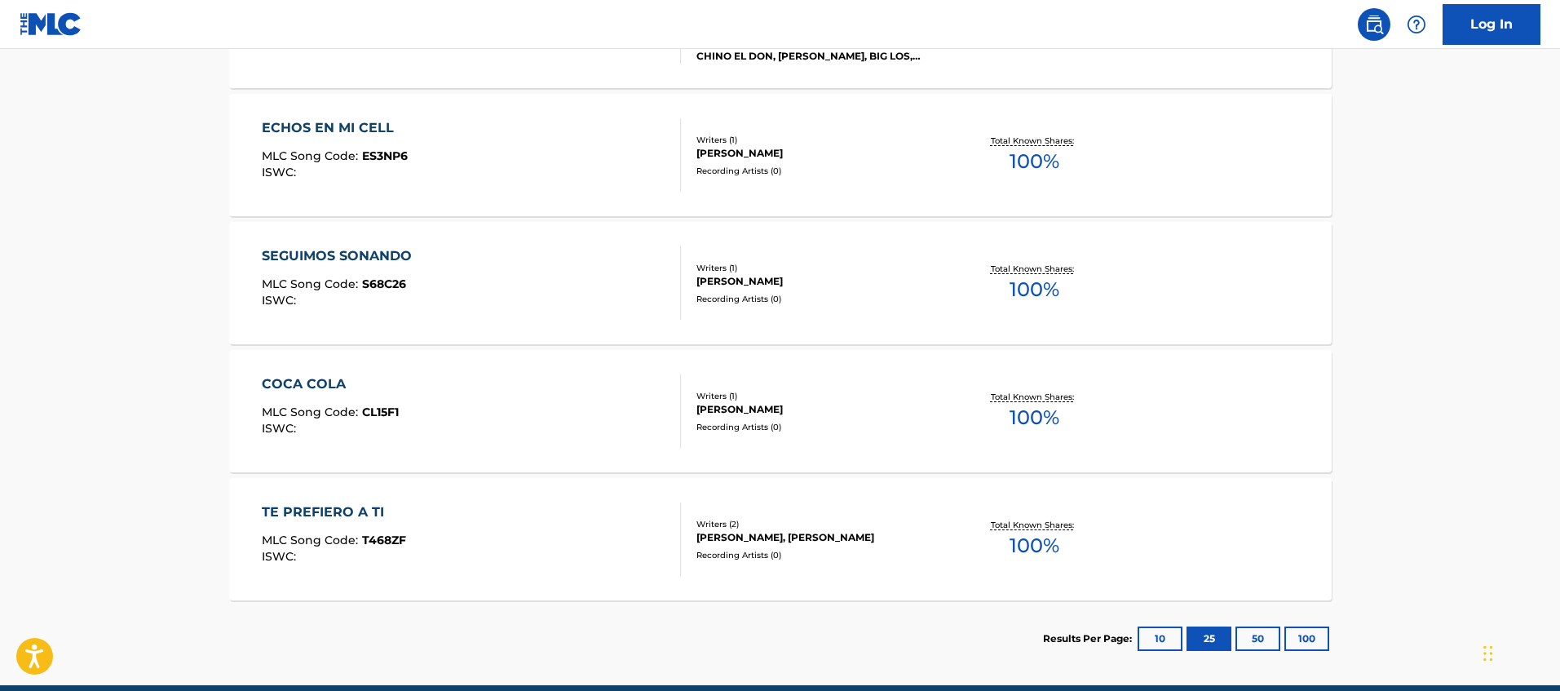
click at [1028, 285] on span "100 %" at bounding box center [1035, 289] width 50 height 29
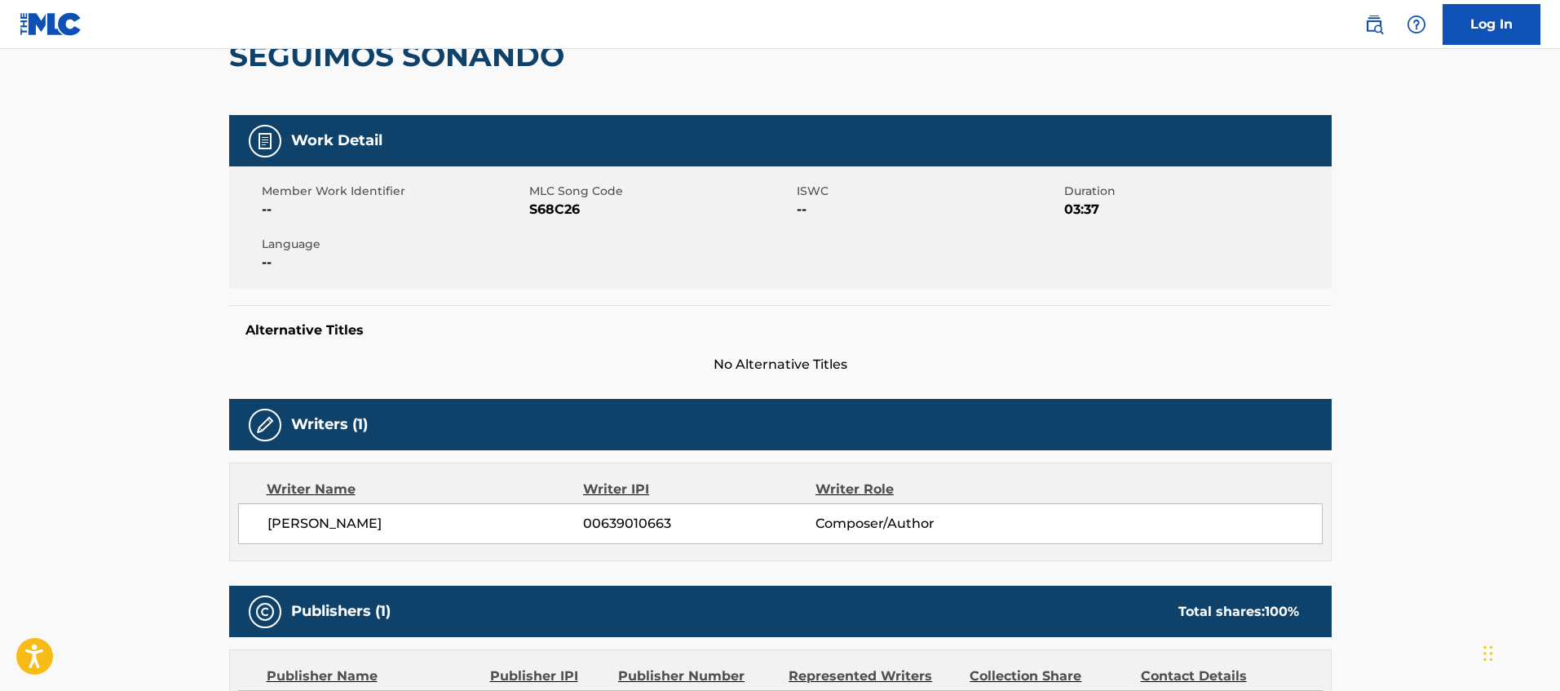
scroll to position [176, 0]
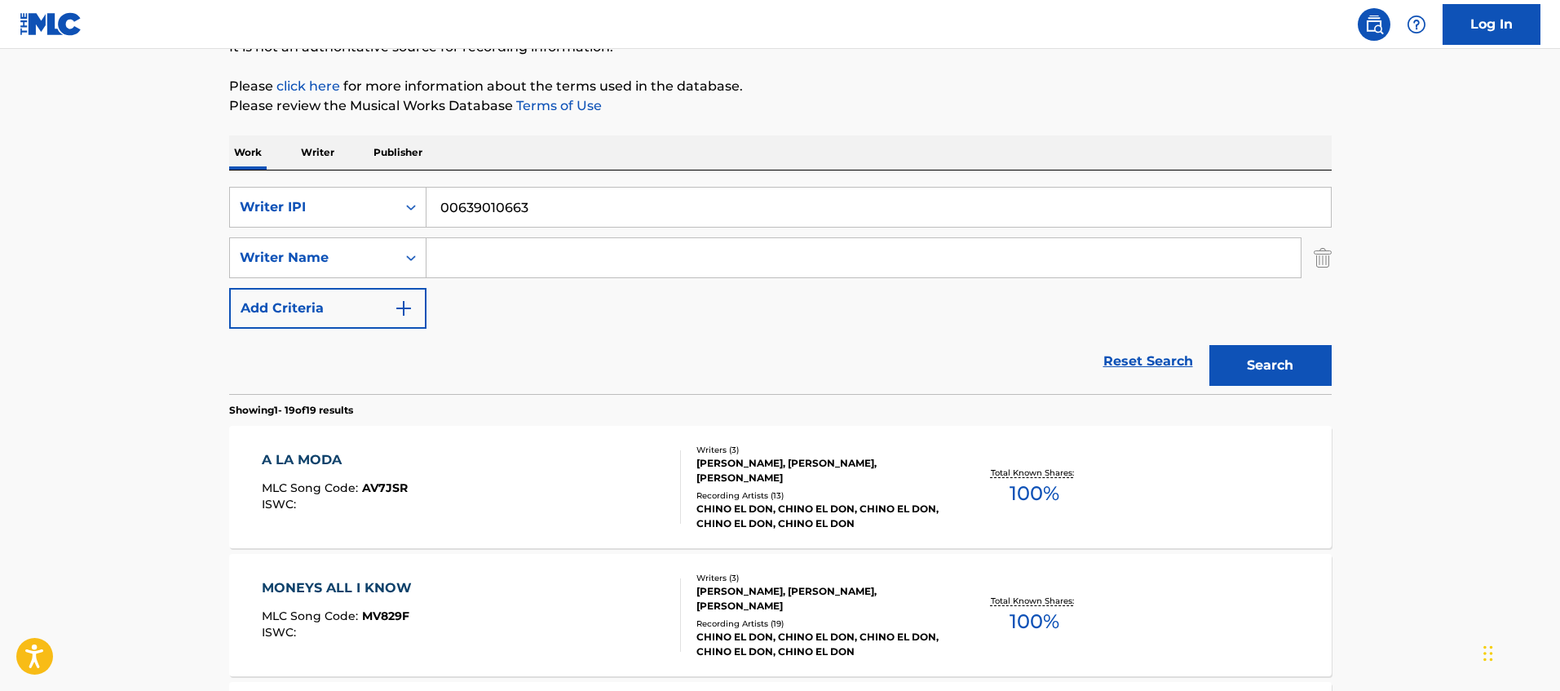
scroll to position [2502, 0]
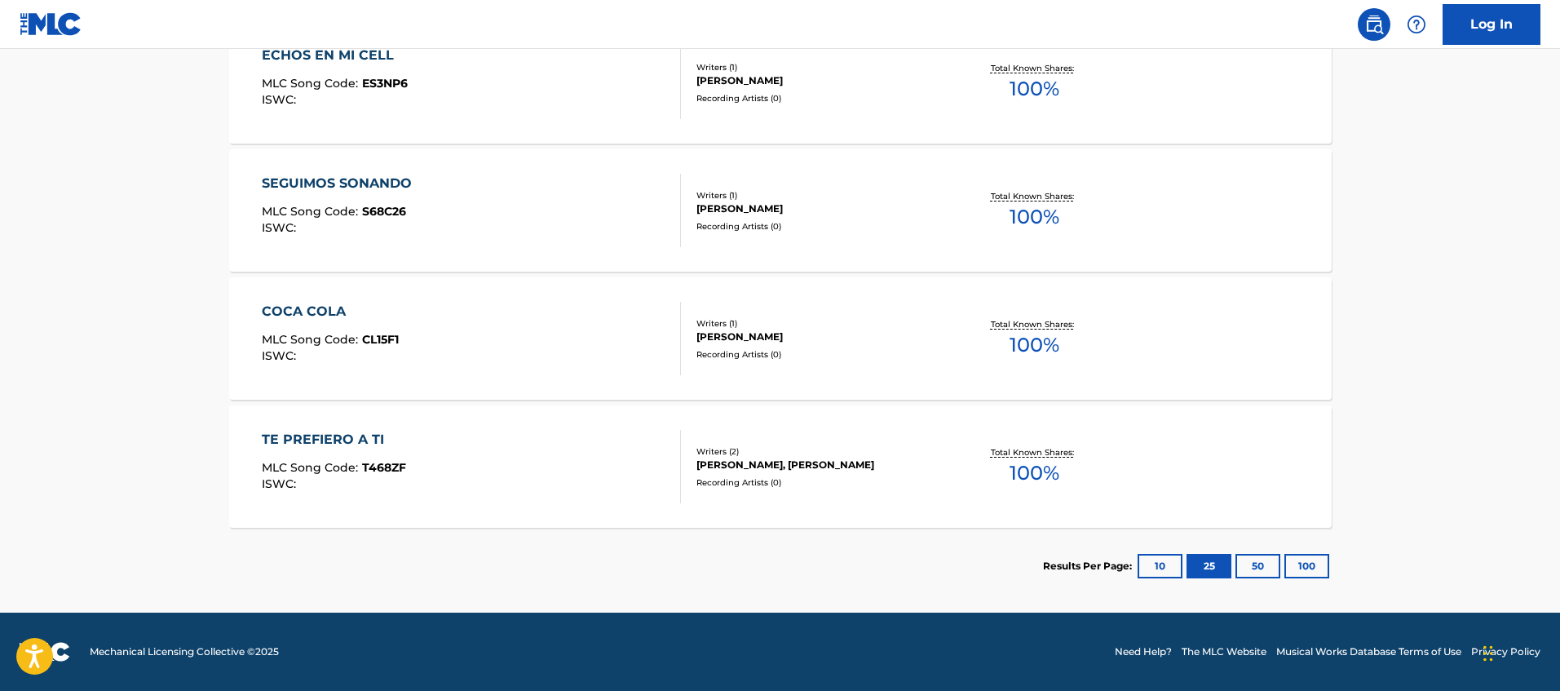
click at [911, 468] on div "[PERSON_NAME], [PERSON_NAME]" at bounding box center [820, 465] width 246 height 15
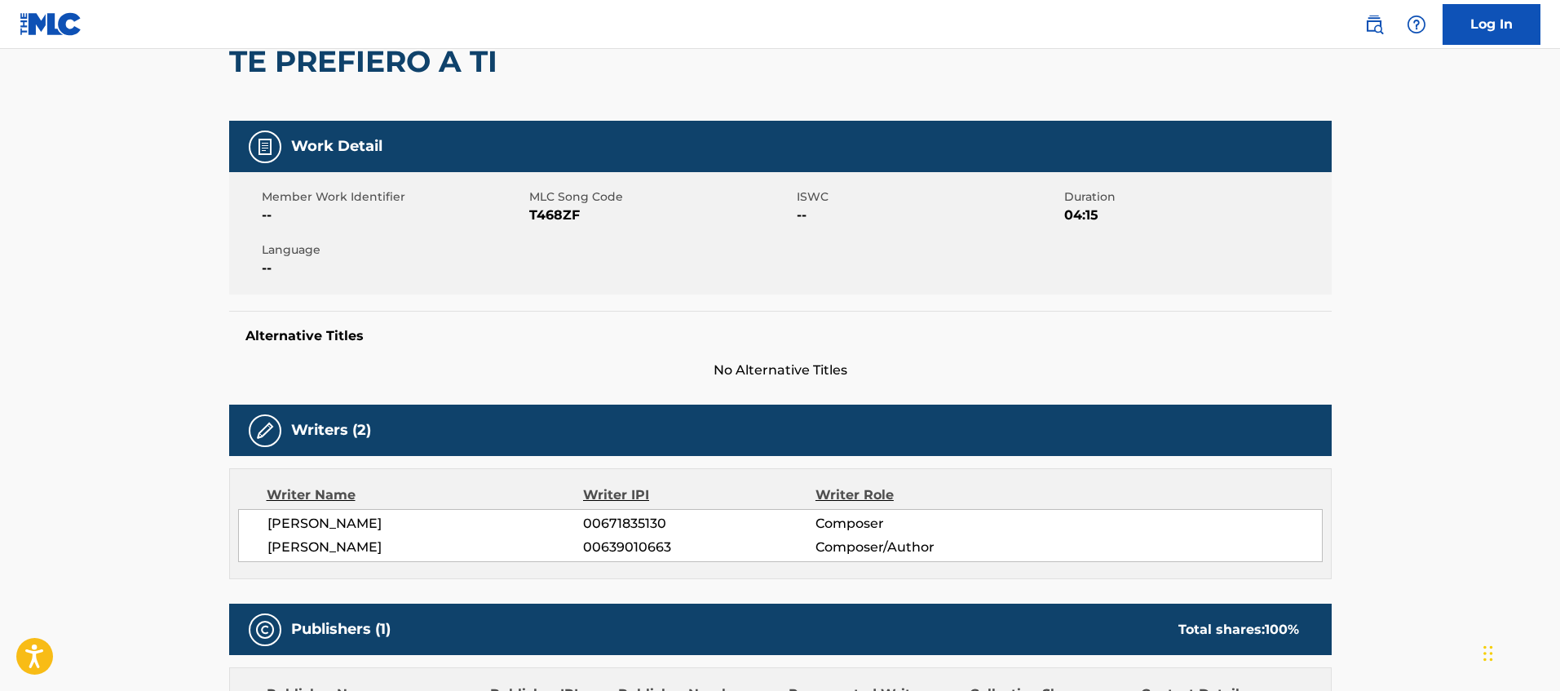
scroll to position [167, 0]
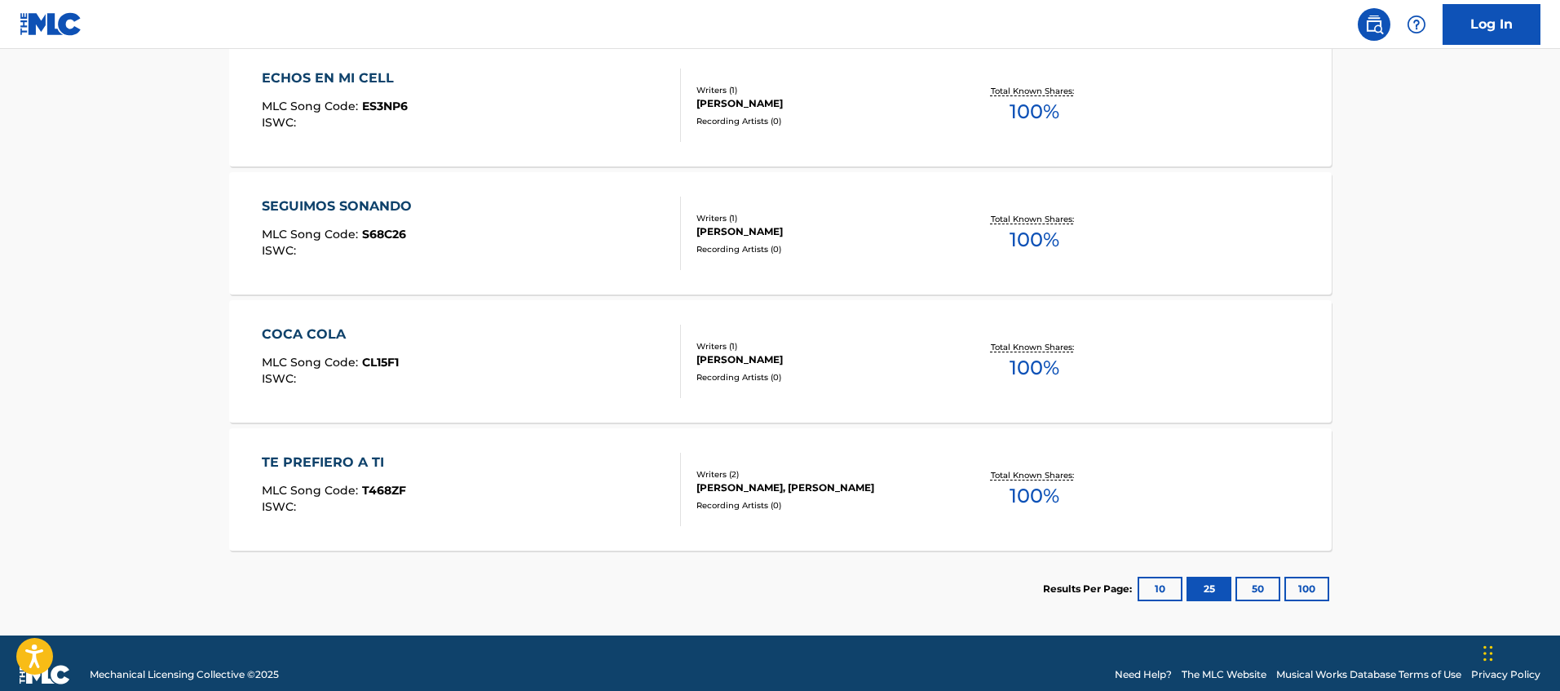
scroll to position [2502, 0]
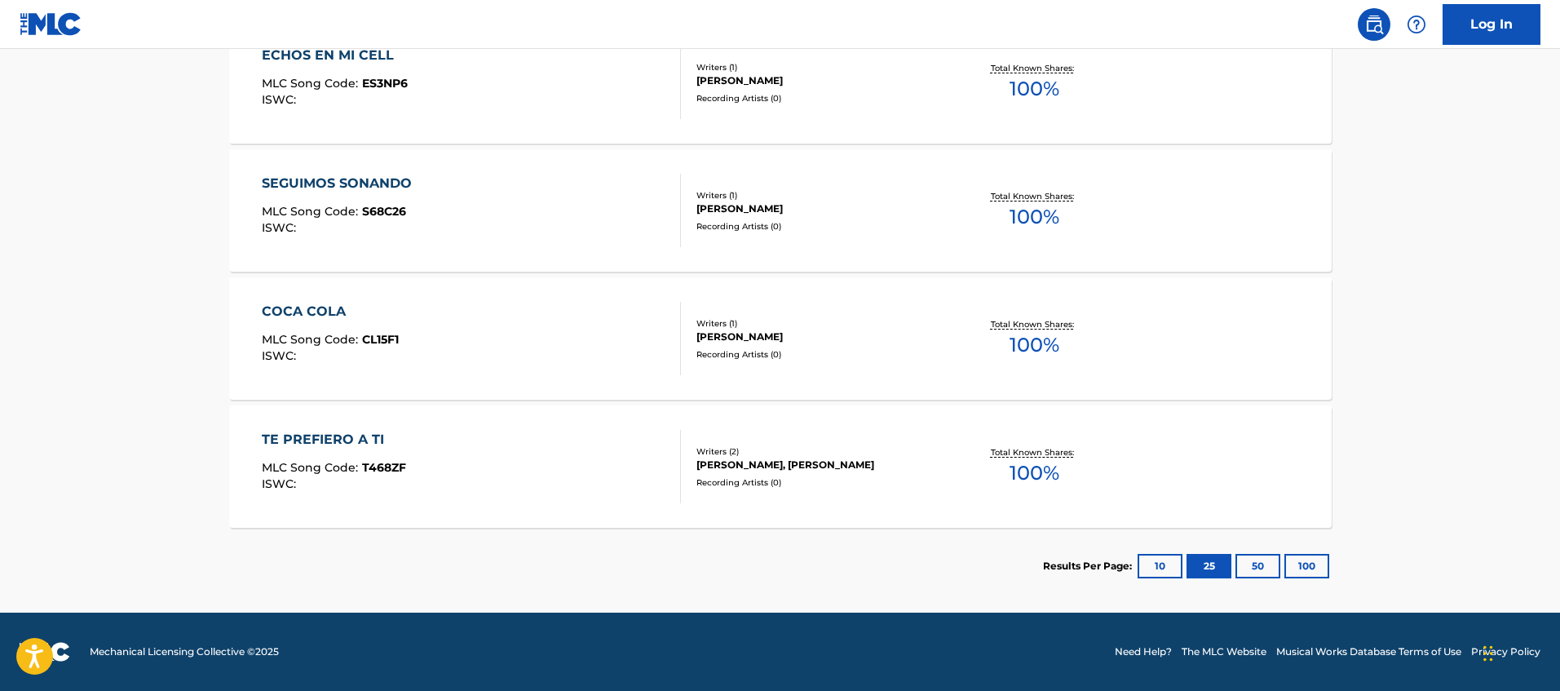
click at [1157, 570] on button "10" at bounding box center [1160, 566] width 45 height 24
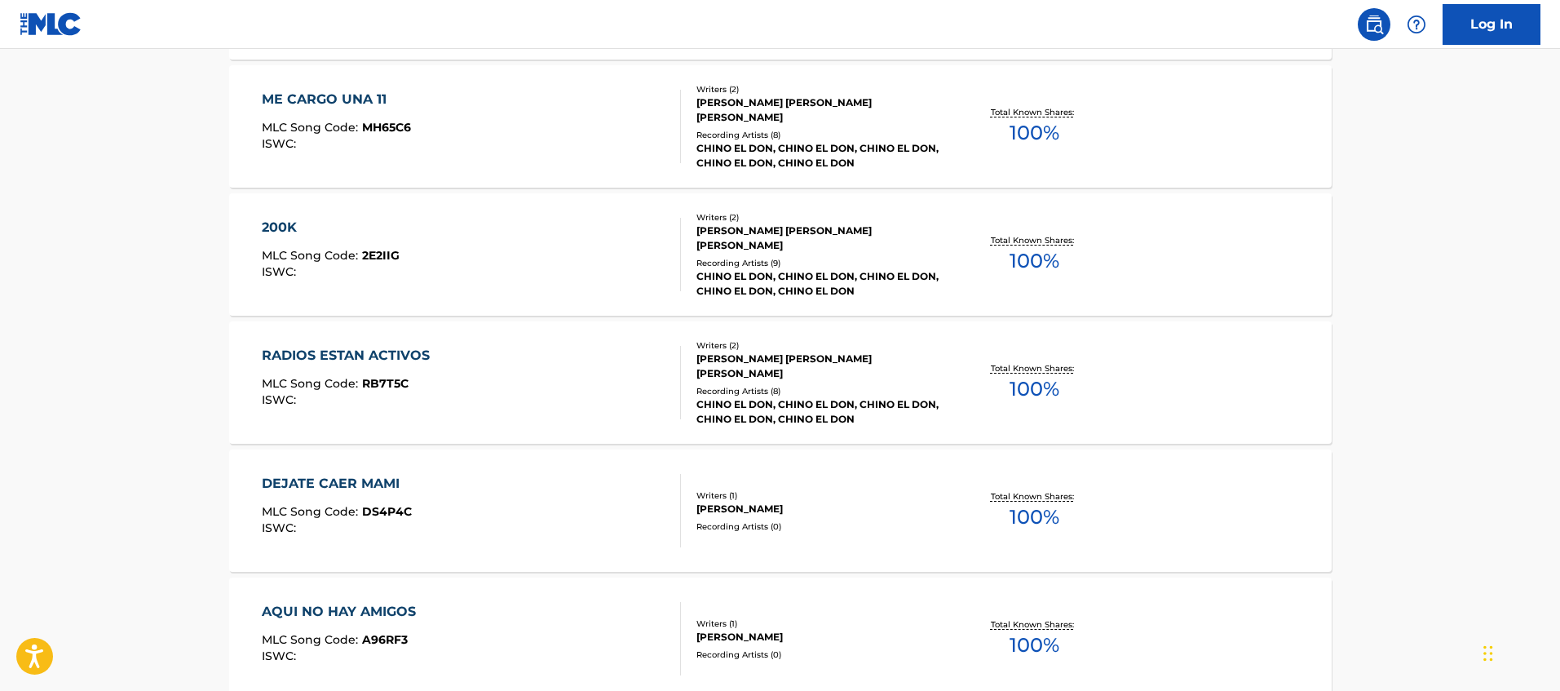
scroll to position [1356, 0]
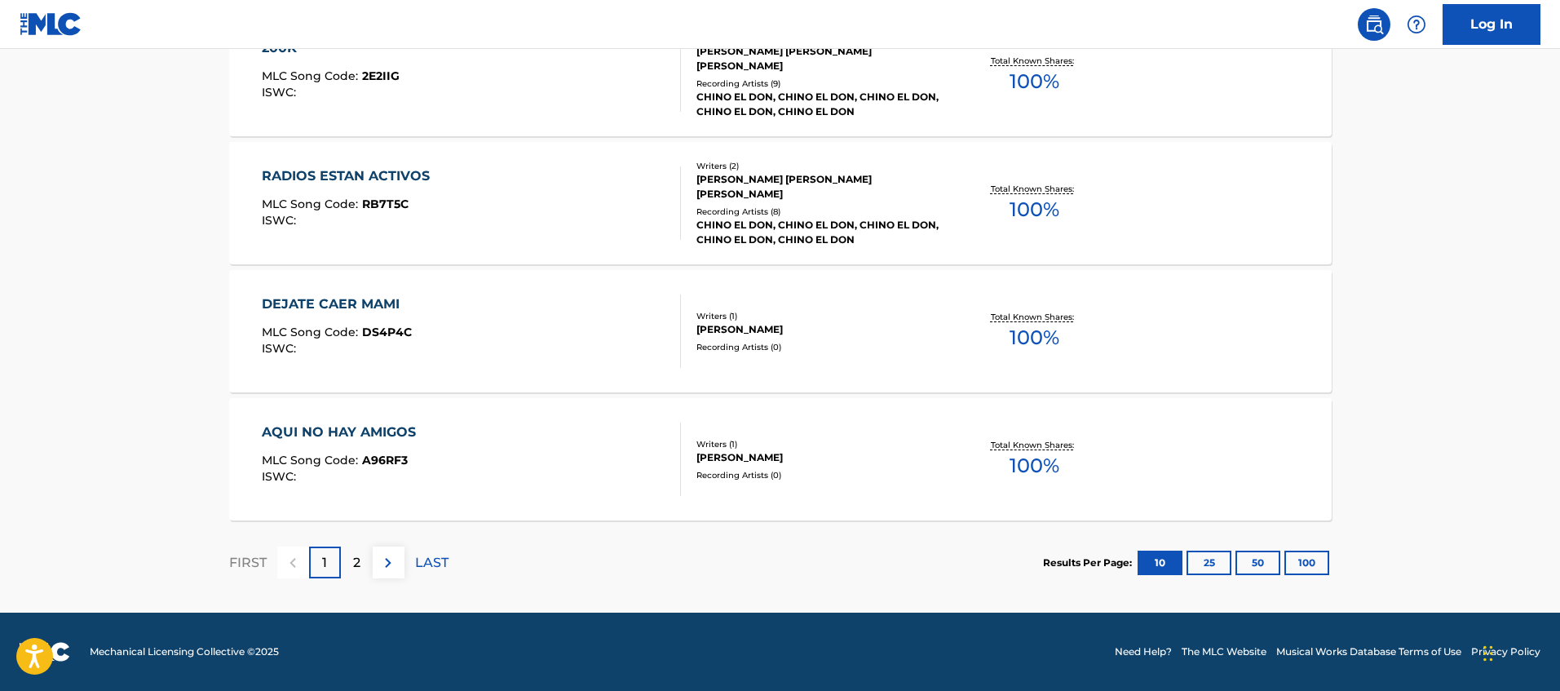
click at [1206, 570] on button "25" at bounding box center [1209, 563] width 45 height 24
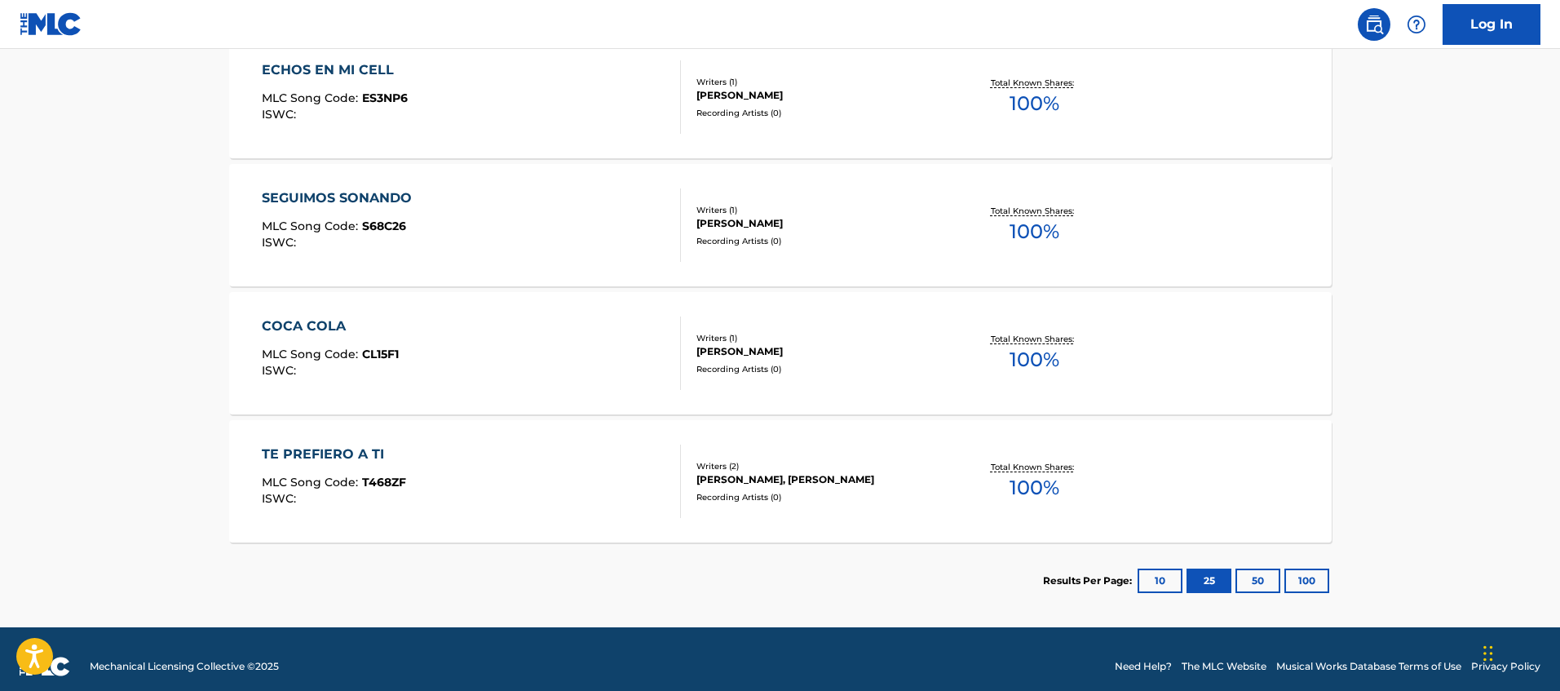
scroll to position [2502, 0]
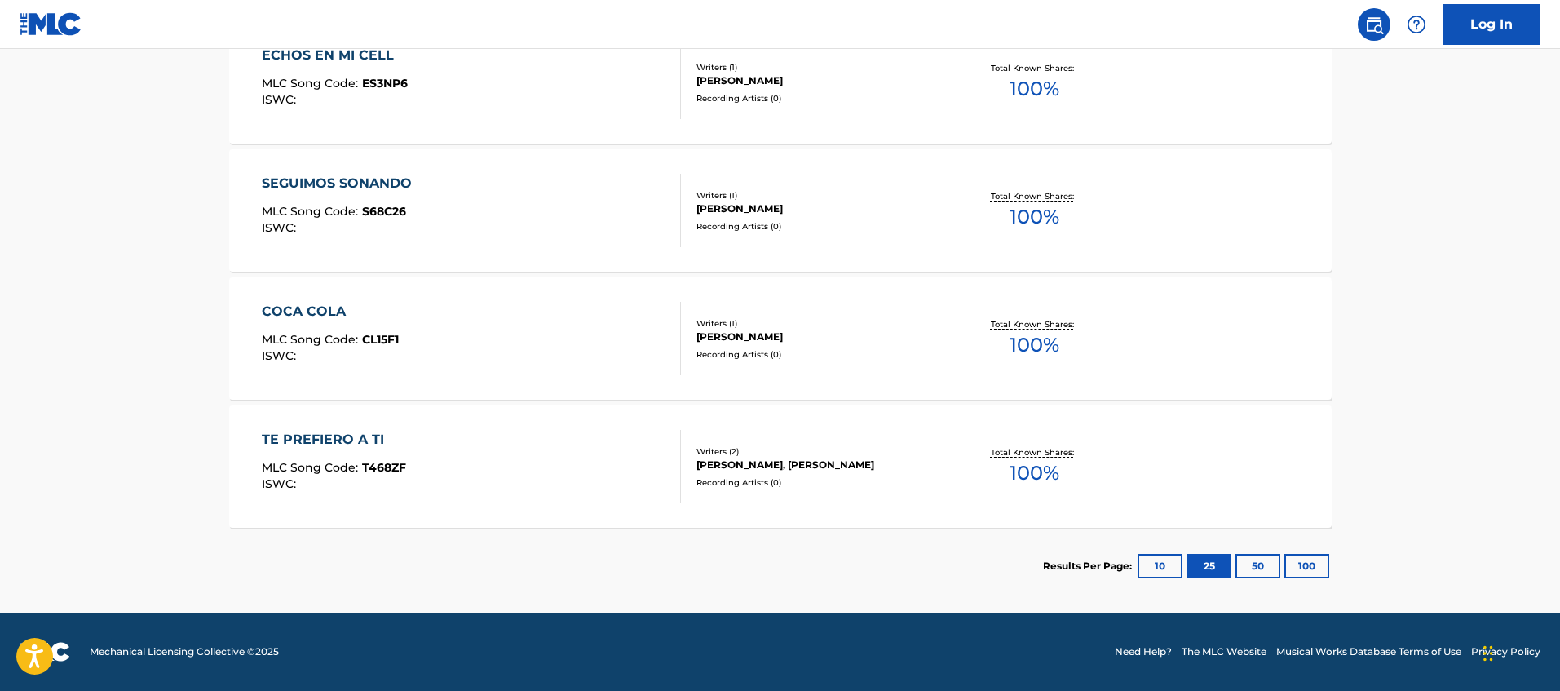
click at [929, 489] on div "Recording Artists ( 0 )" at bounding box center [820, 482] width 246 height 12
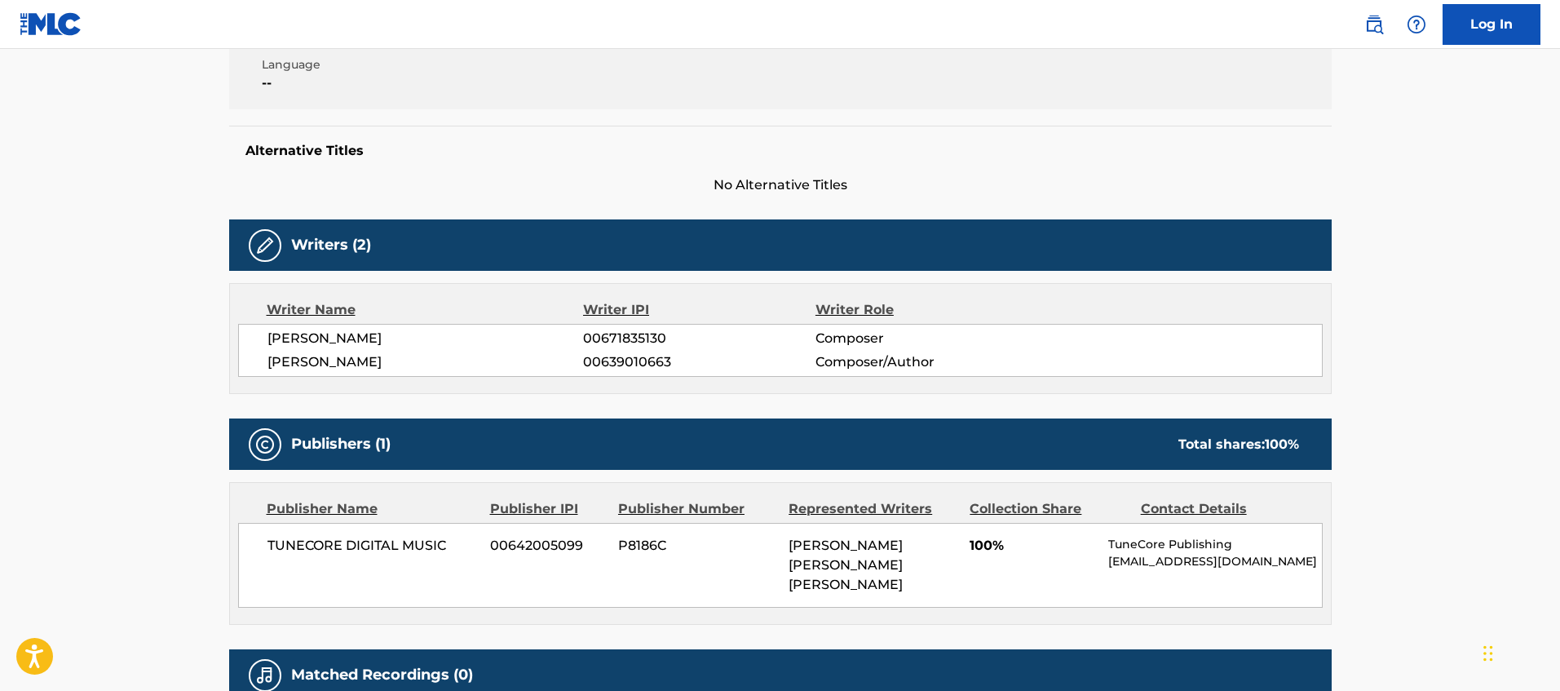
scroll to position [357, 0]
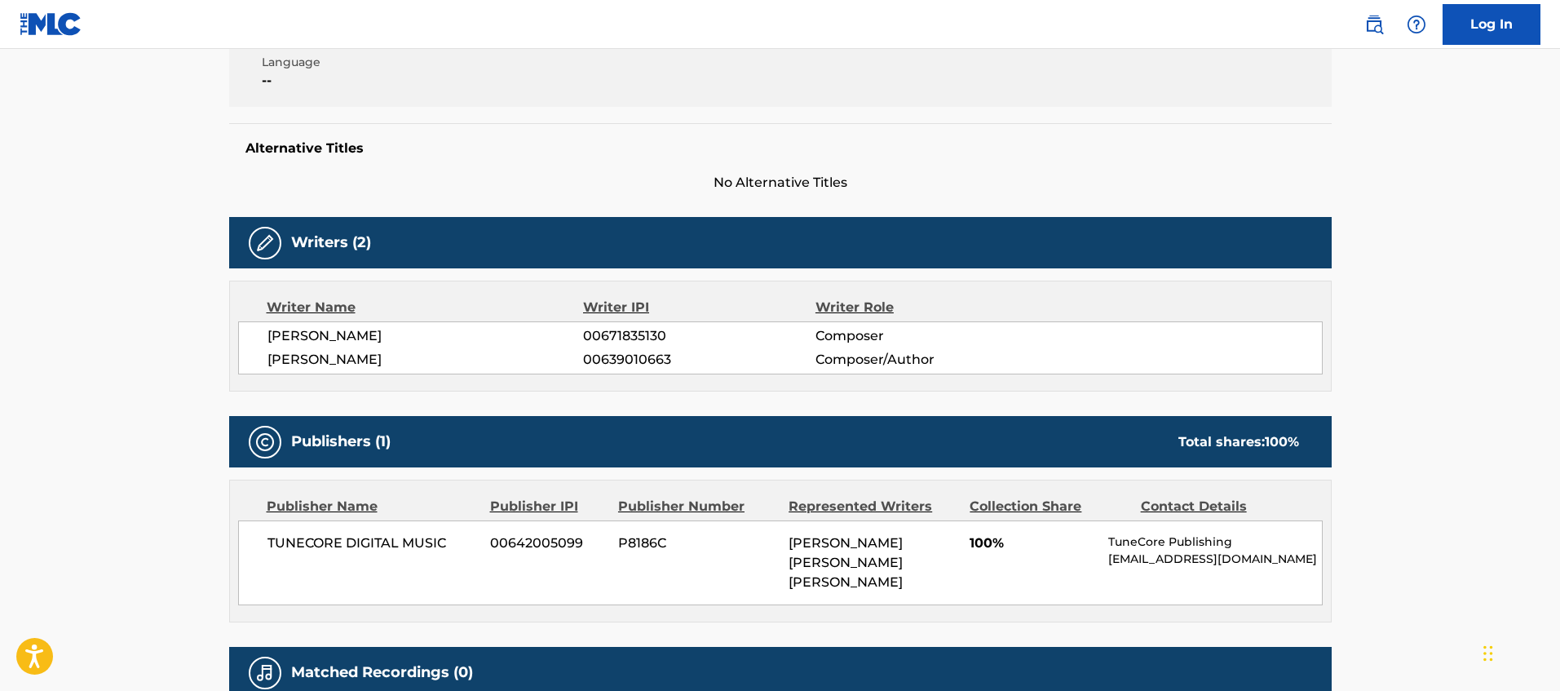
drag, startPoint x: 665, startPoint y: 330, endPoint x: 574, endPoint y: 334, distance: 90.6
click at [574, 334] on div "[PERSON_NAME] 00671835130 Composer" at bounding box center [795, 336] width 1055 height 20
copy div "00671835130"
